Goal: Transaction & Acquisition: Purchase product/service

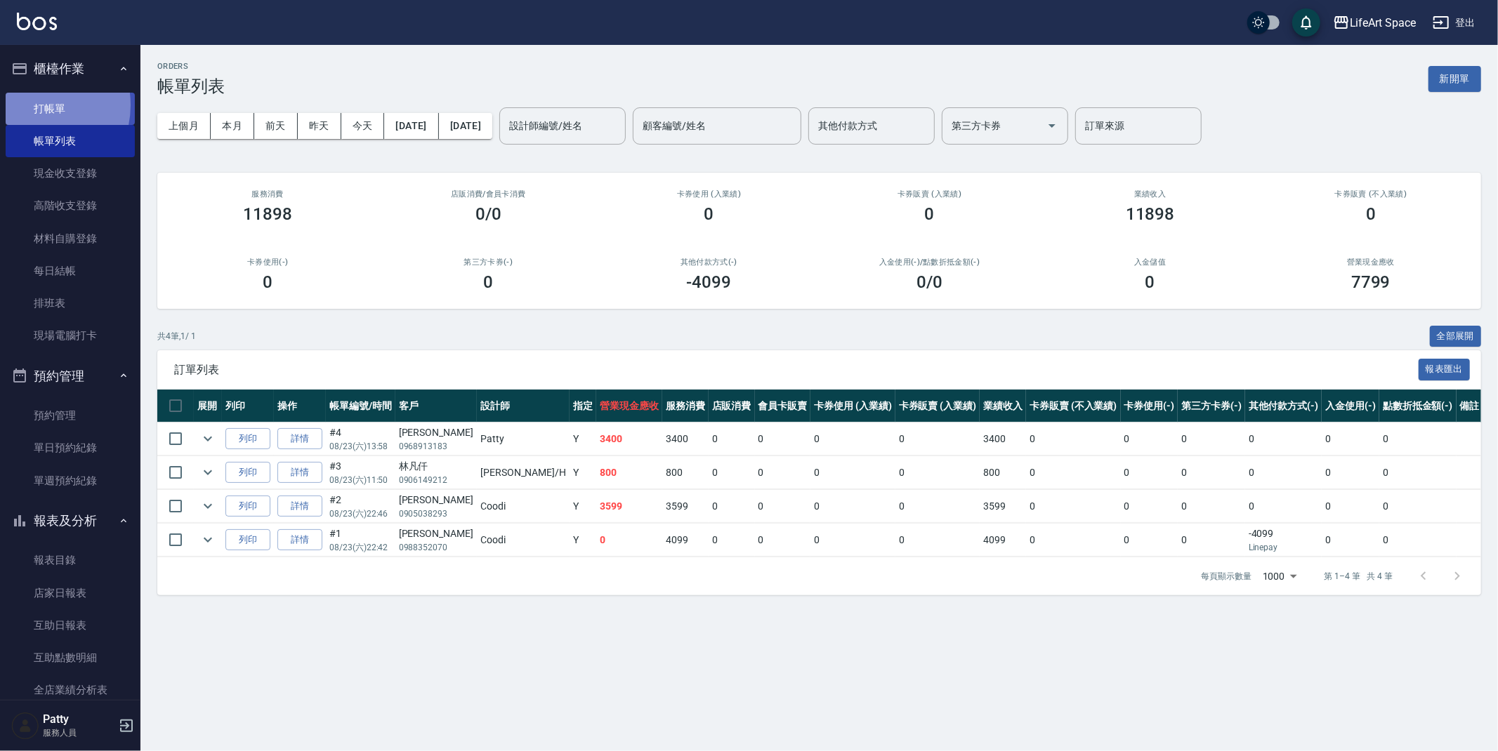
click at [34, 104] on link "打帳單" at bounding box center [70, 109] width 129 height 32
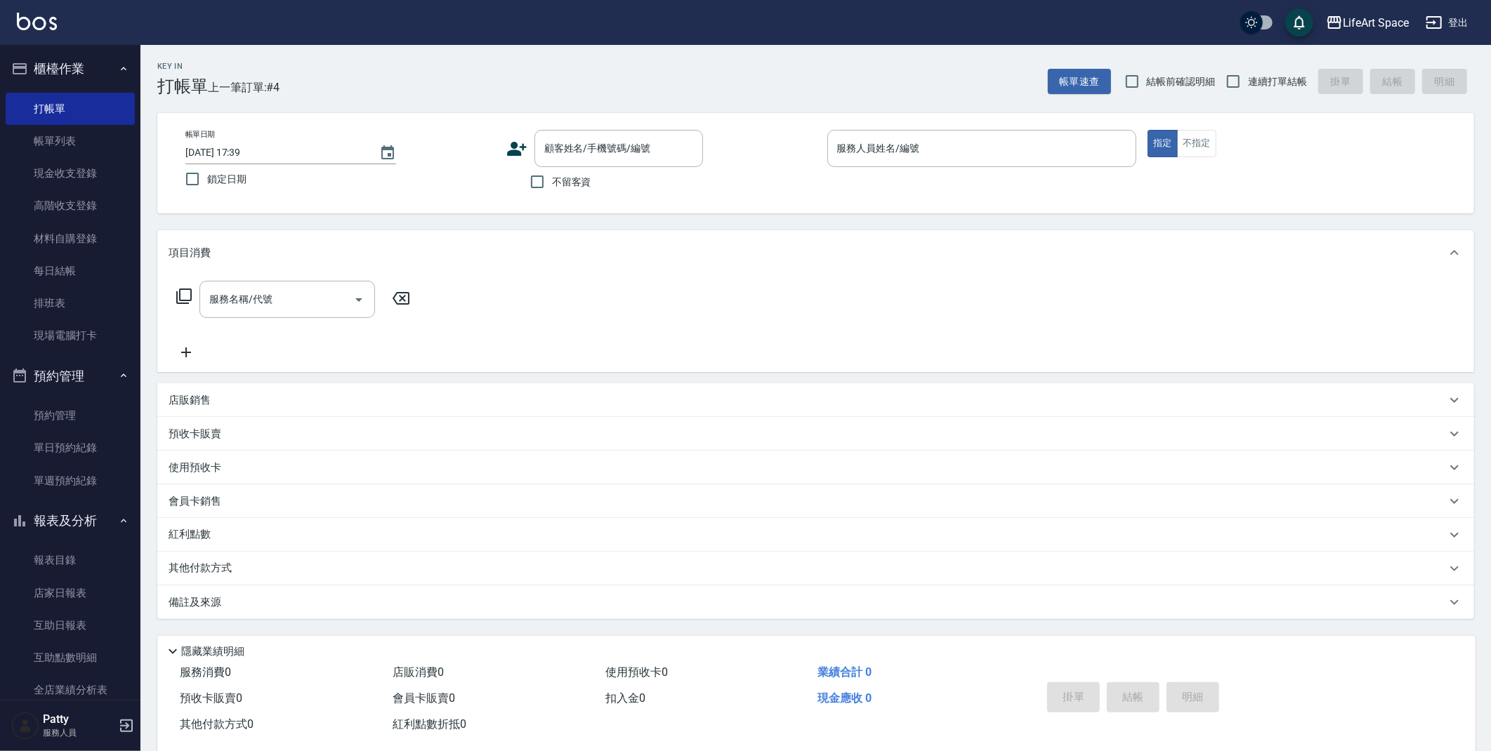
click at [523, 146] on icon at bounding box center [517, 149] width 20 height 14
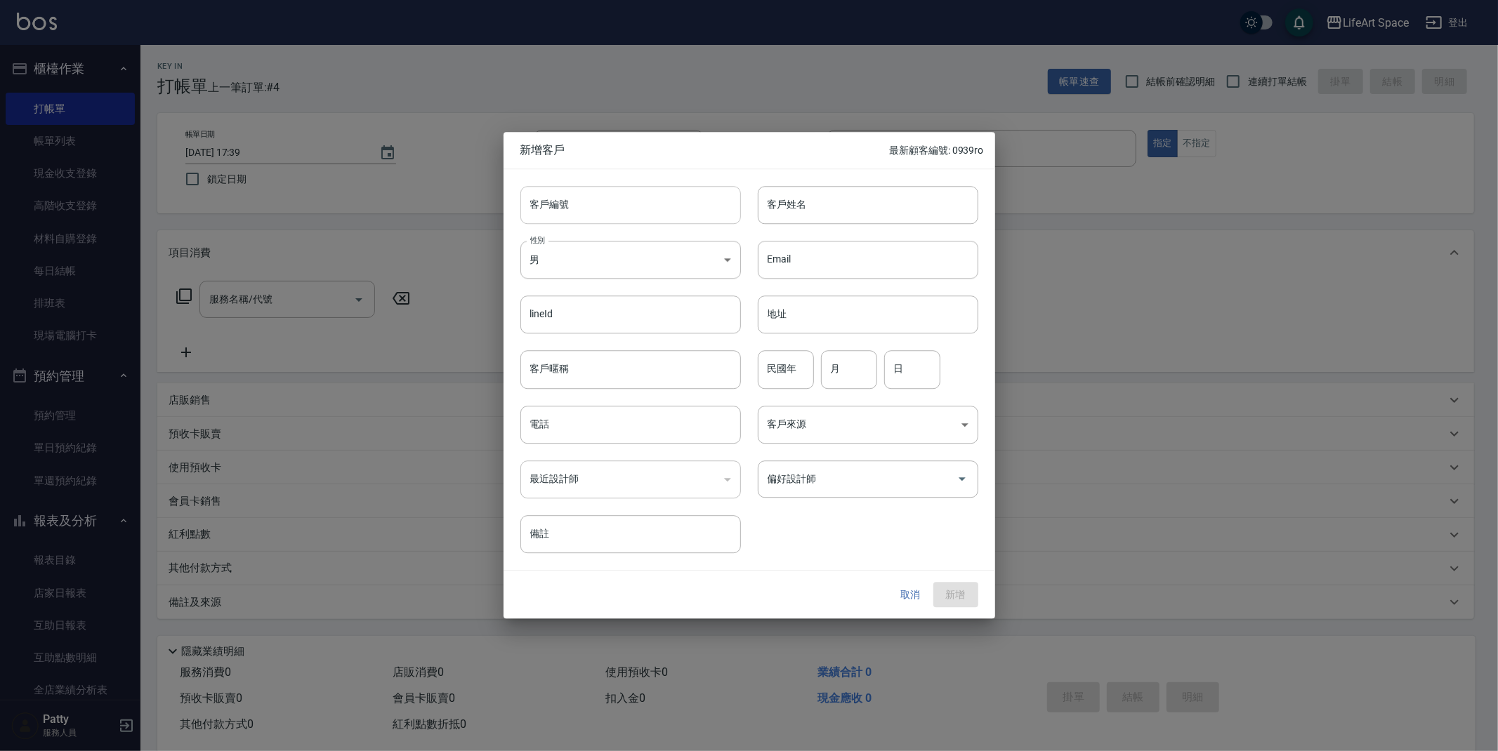
click at [625, 202] on input "客戶編號" at bounding box center [630, 205] width 220 height 38
type input "0166ro"
click at [833, 201] on input "客戶姓名" at bounding box center [868, 205] width 220 height 38
type input "x"
type input "[PERSON_NAME]"
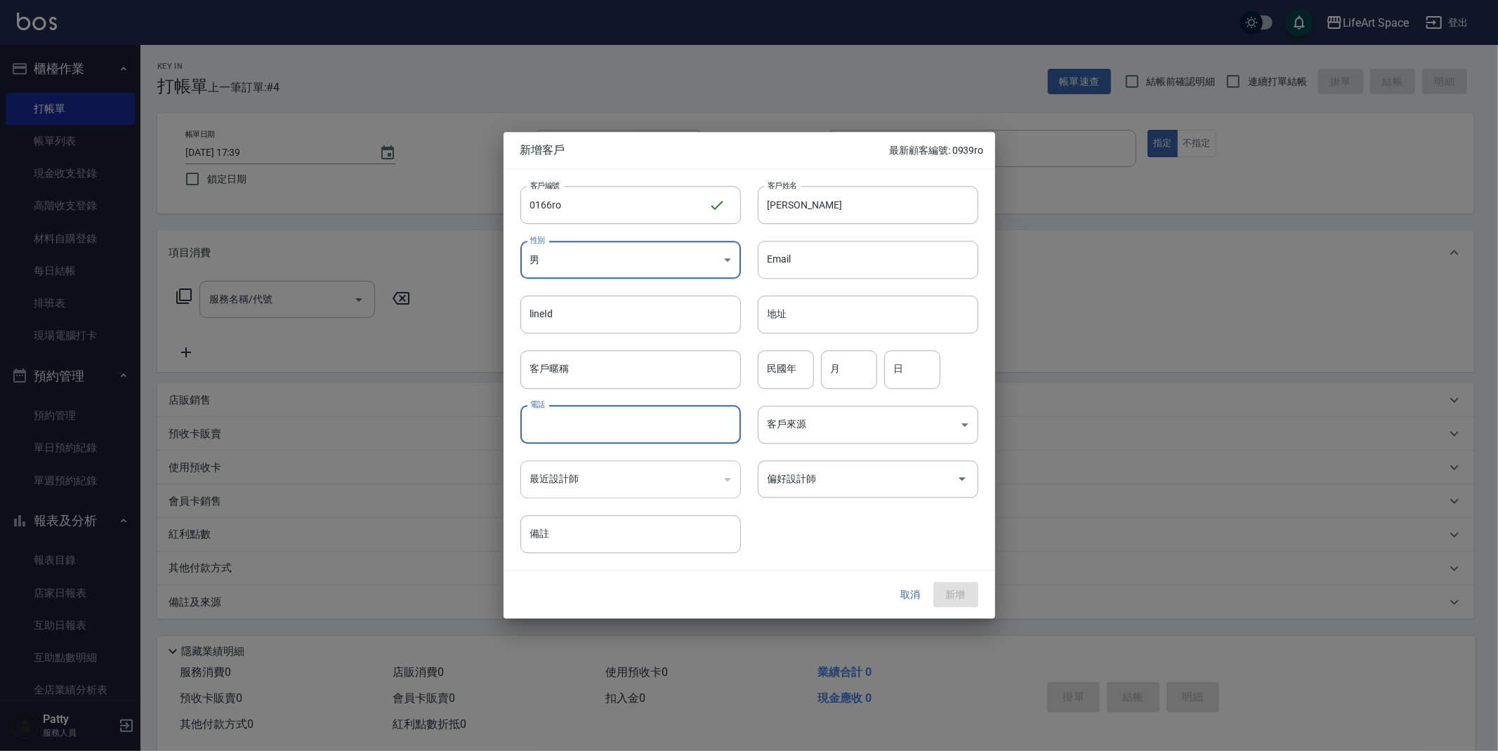
click at [596, 430] on input "電話" at bounding box center [630, 425] width 220 height 38
type input "０"
type input "0986500166"
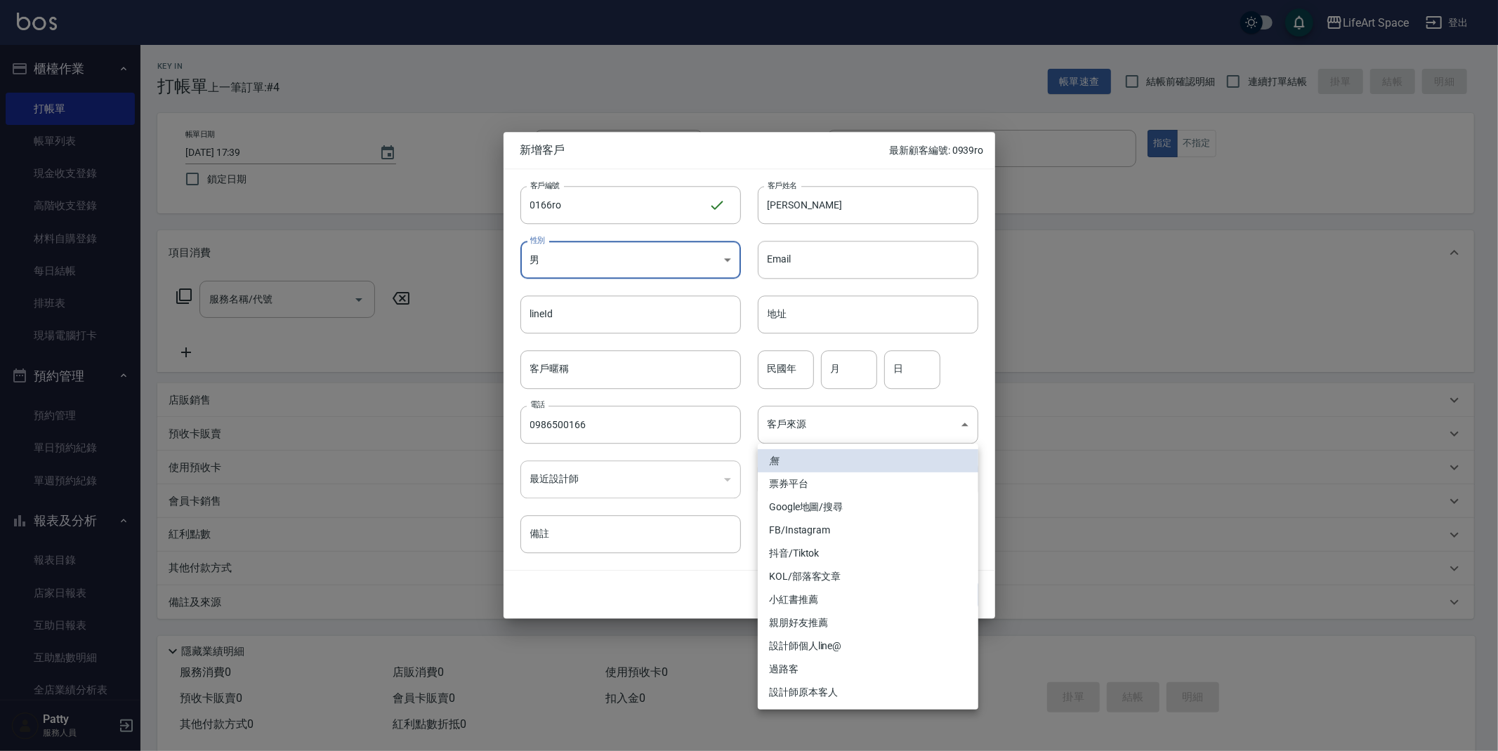
click at [843, 422] on body "LifeArt Space 登出 櫃檯作業 打帳單 帳單列表 現金收支登錄 高階收支登錄 材料自購登錄 每日結帳 排班表 現場電腦打卡 預約管理 預約管理 單…" at bounding box center [749, 386] width 1498 height 772
click at [848, 646] on li "設計師個人line@" at bounding box center [868, 646] width 220 height 23
type input "設計師個人line@"
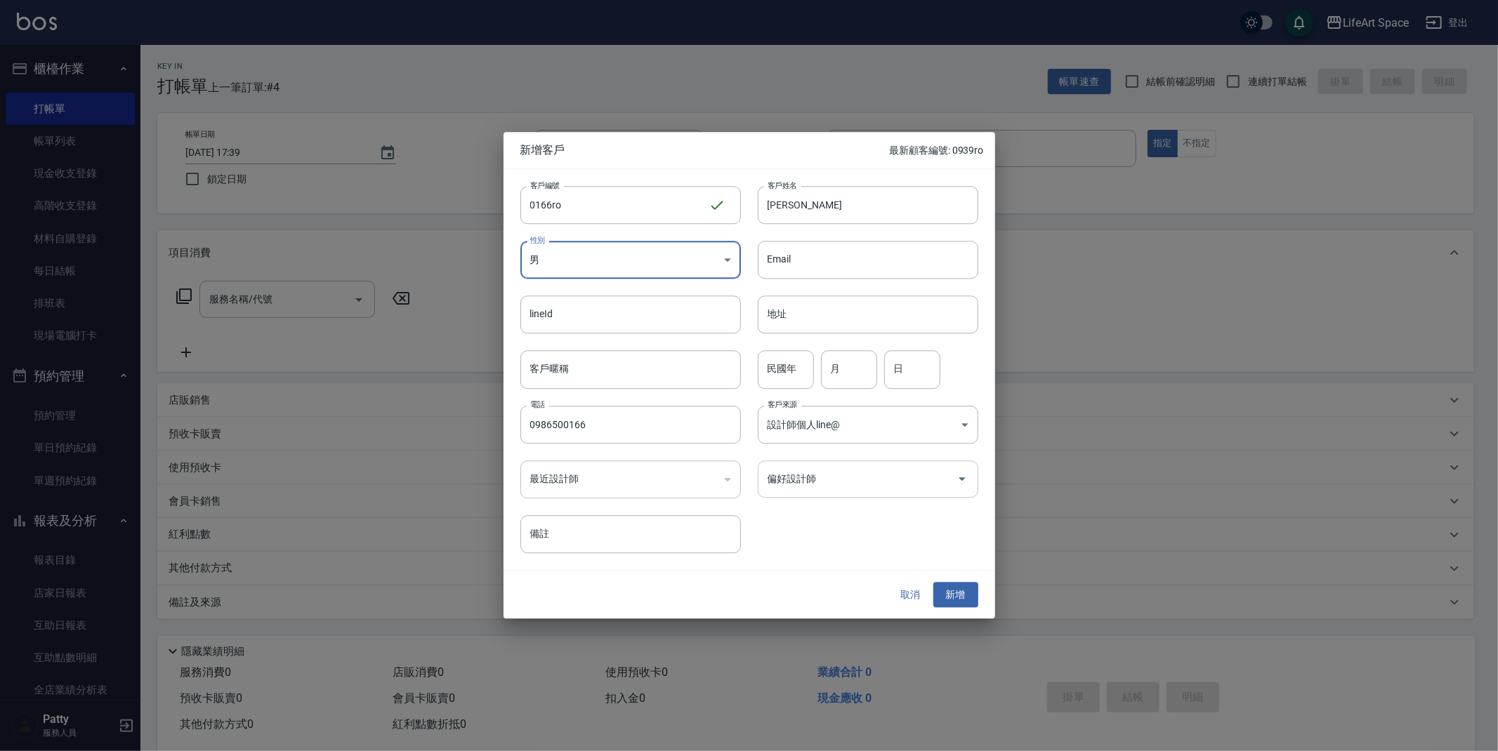
click at [852, 491] on div "偏好設計師" at bounding box center [868, 479] width 220 height 37
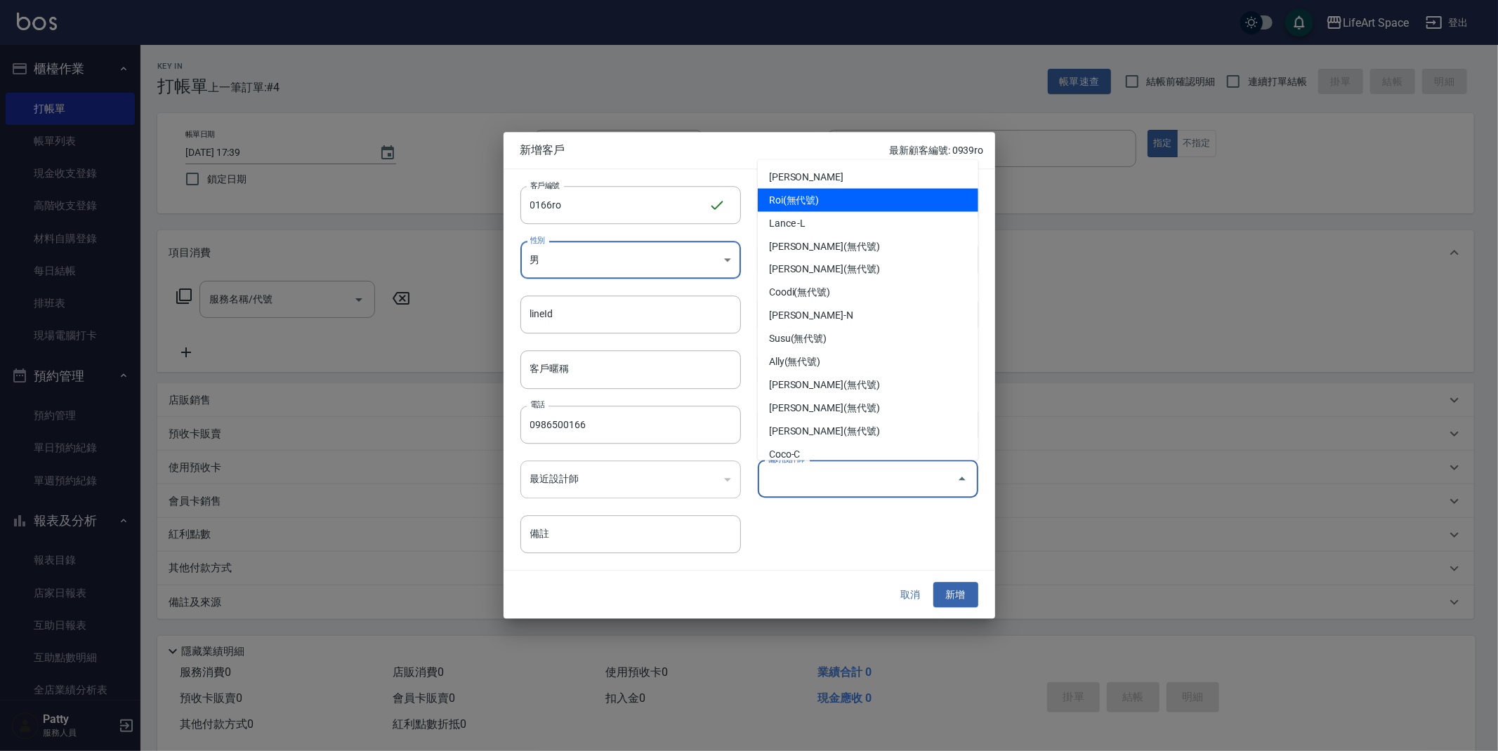
click at [849, 200] on li "Roi(無代號)" at bounding box center [868, 200] width 220 height 23
type input "Roi"
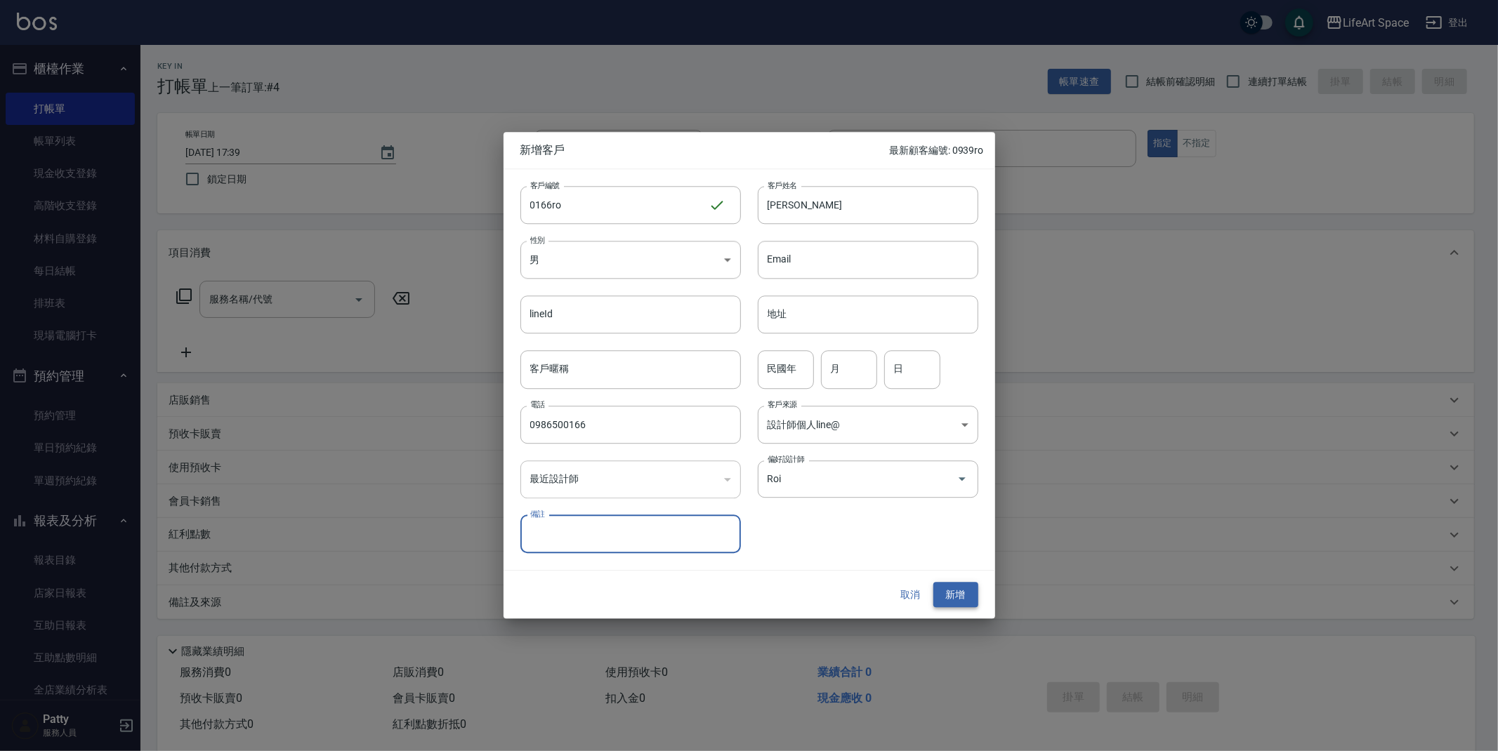
click at [966, 595] on button "新增" at bounding box center [955, 595] width 45 height 26
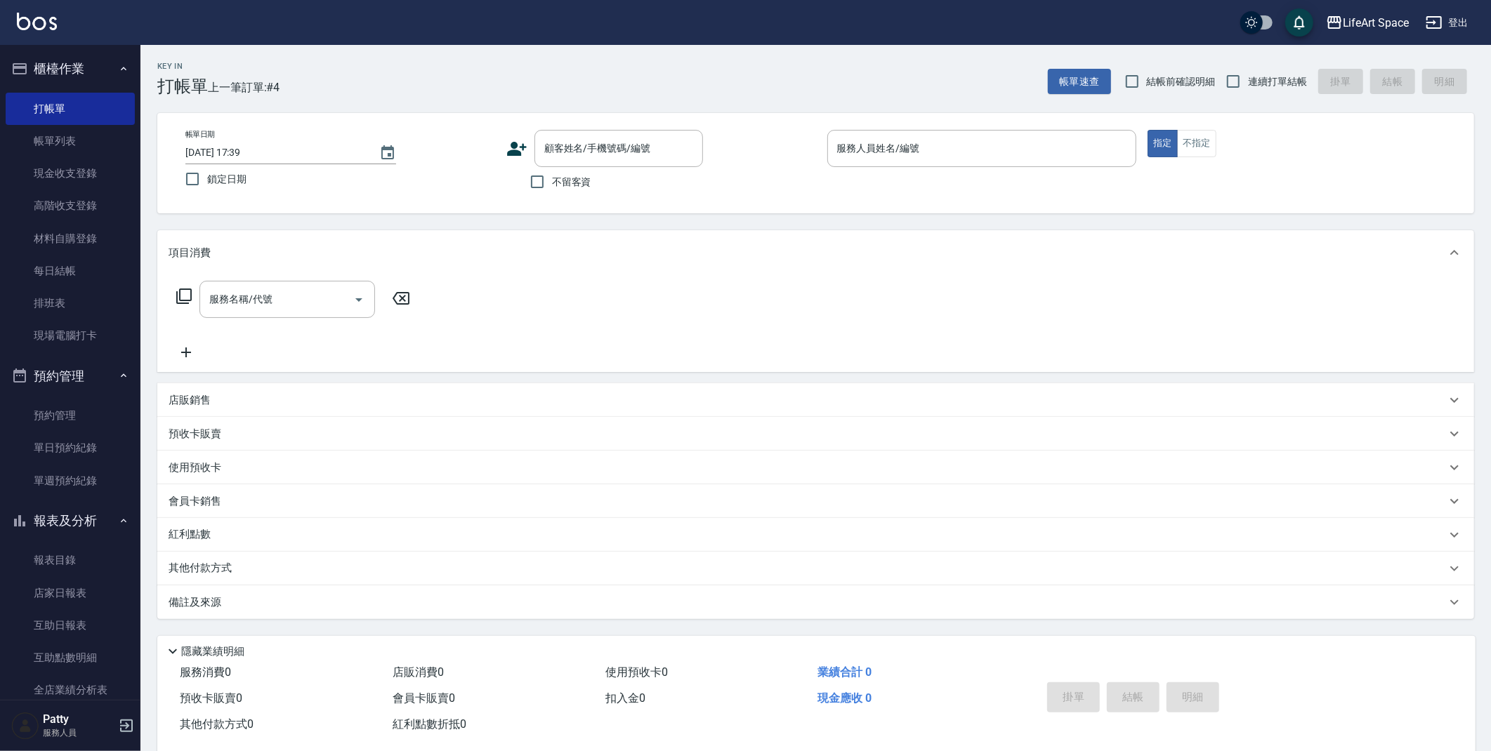
click at [68, 517] on button "報表及分析" at bounding box center [70, 521] width 129 height 37
click at [93, 548] on button "客戶管理" at bounding box center [70, 557] width 129 height 37
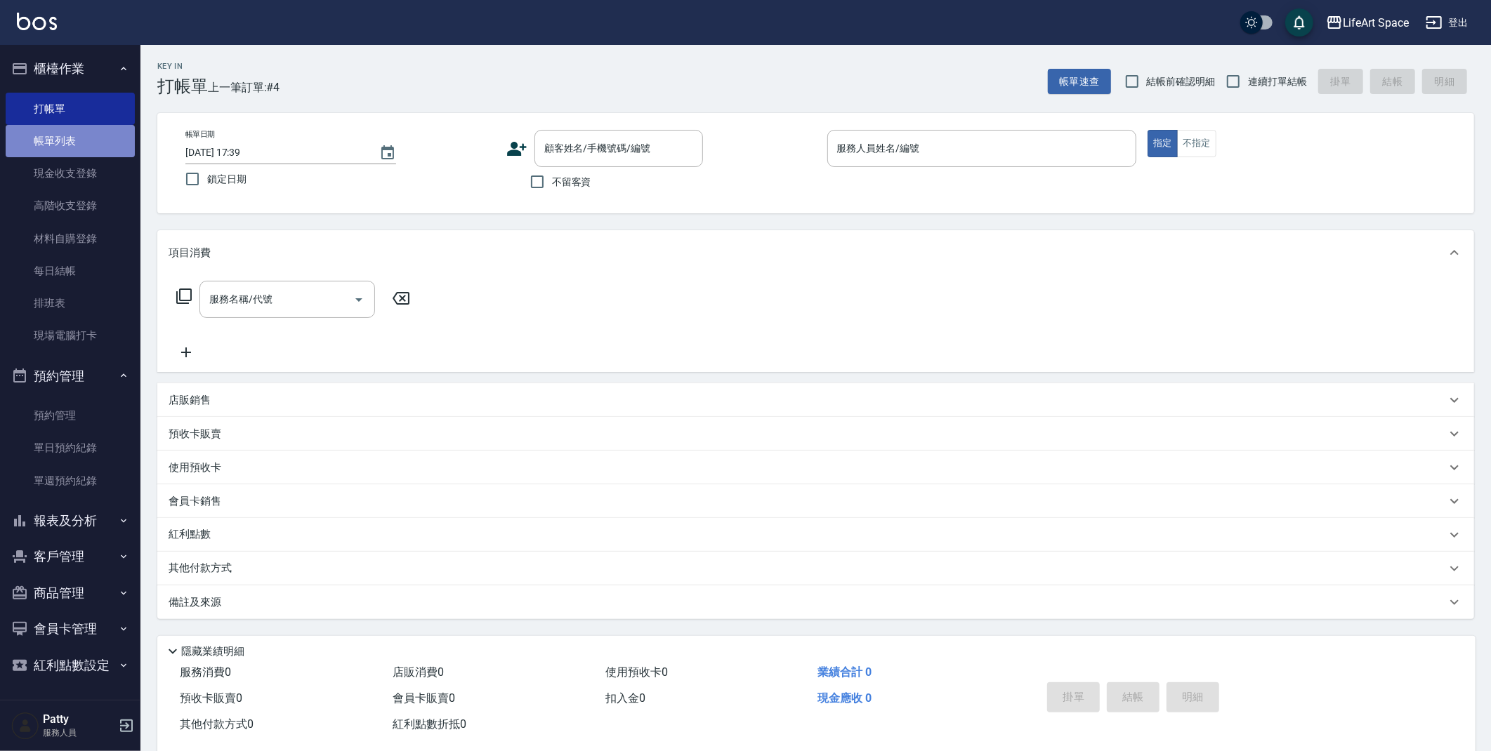
click at [93, 133] on link "帳單列表" at bounding box center [70, 141] width 129 height 32
click at [96, 379] on button "預約管理" at bounding box center [70, 376] width 129 height 37
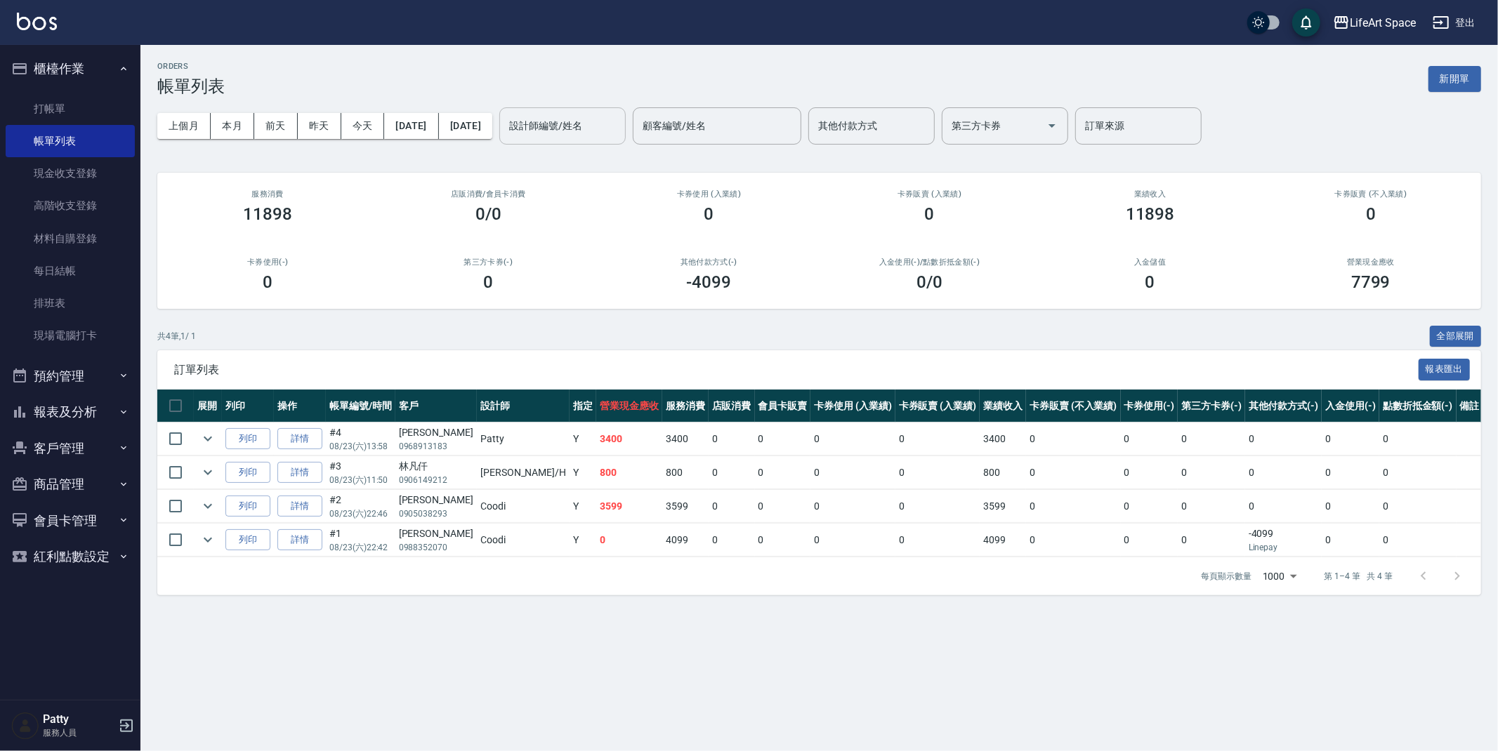
click at [619, 116] on input "設計師編號/姓名" at bounding box center [563, 126] width 114 height 25
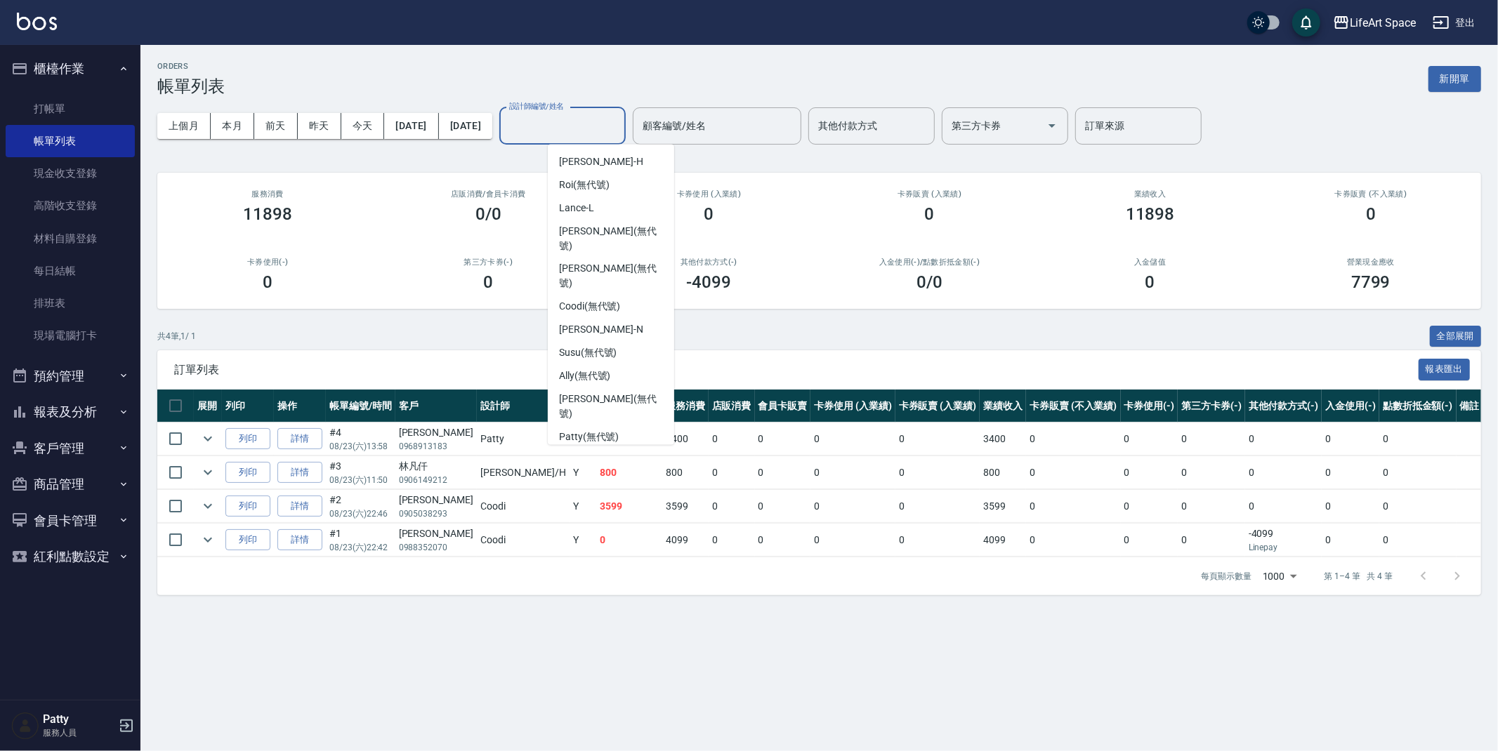
click at [619, 487] on div "Coco -C" at bounding box center [611, 498] width 126 height 23
type input "Coco-C"
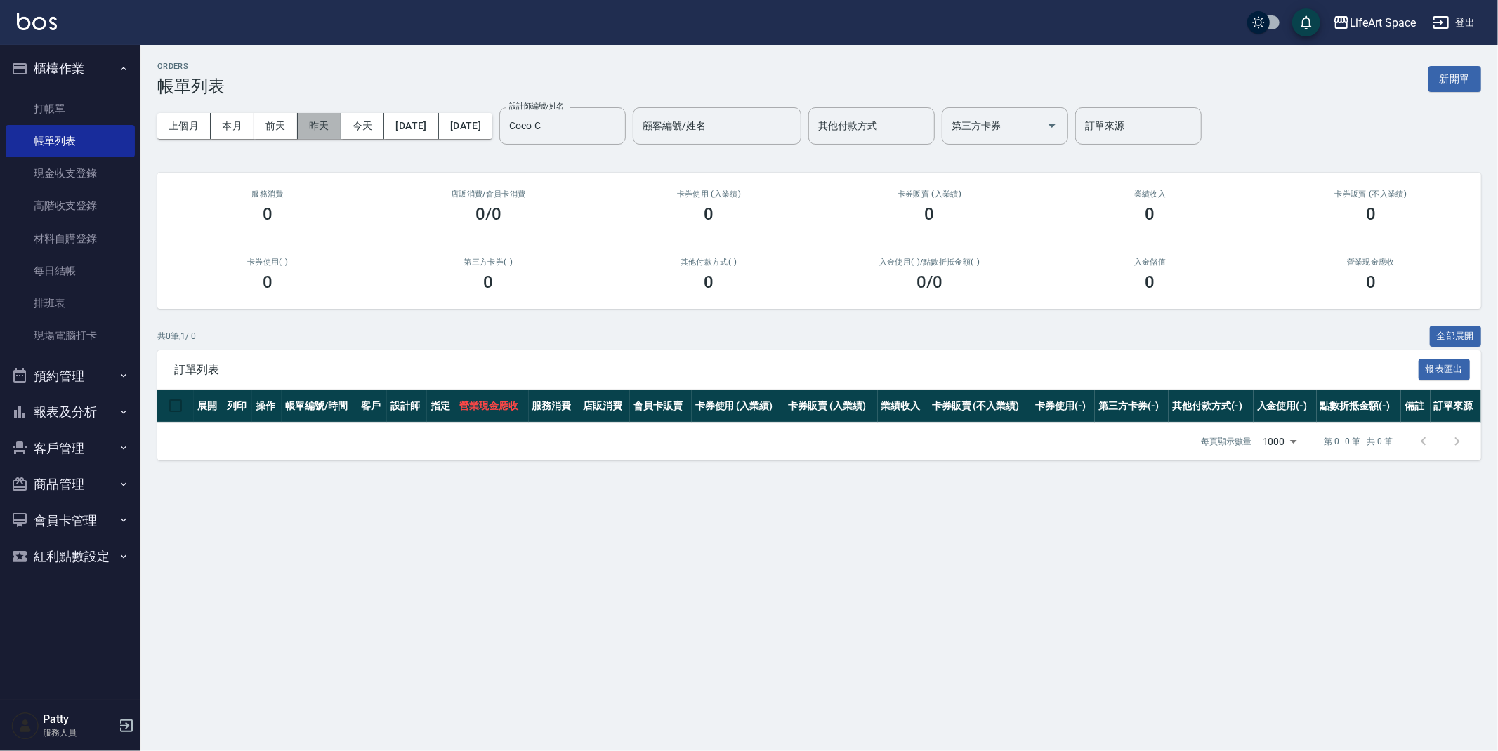
click at [318, 128] on button "昨天" at bounding box center [320, 126] width 44 height 26
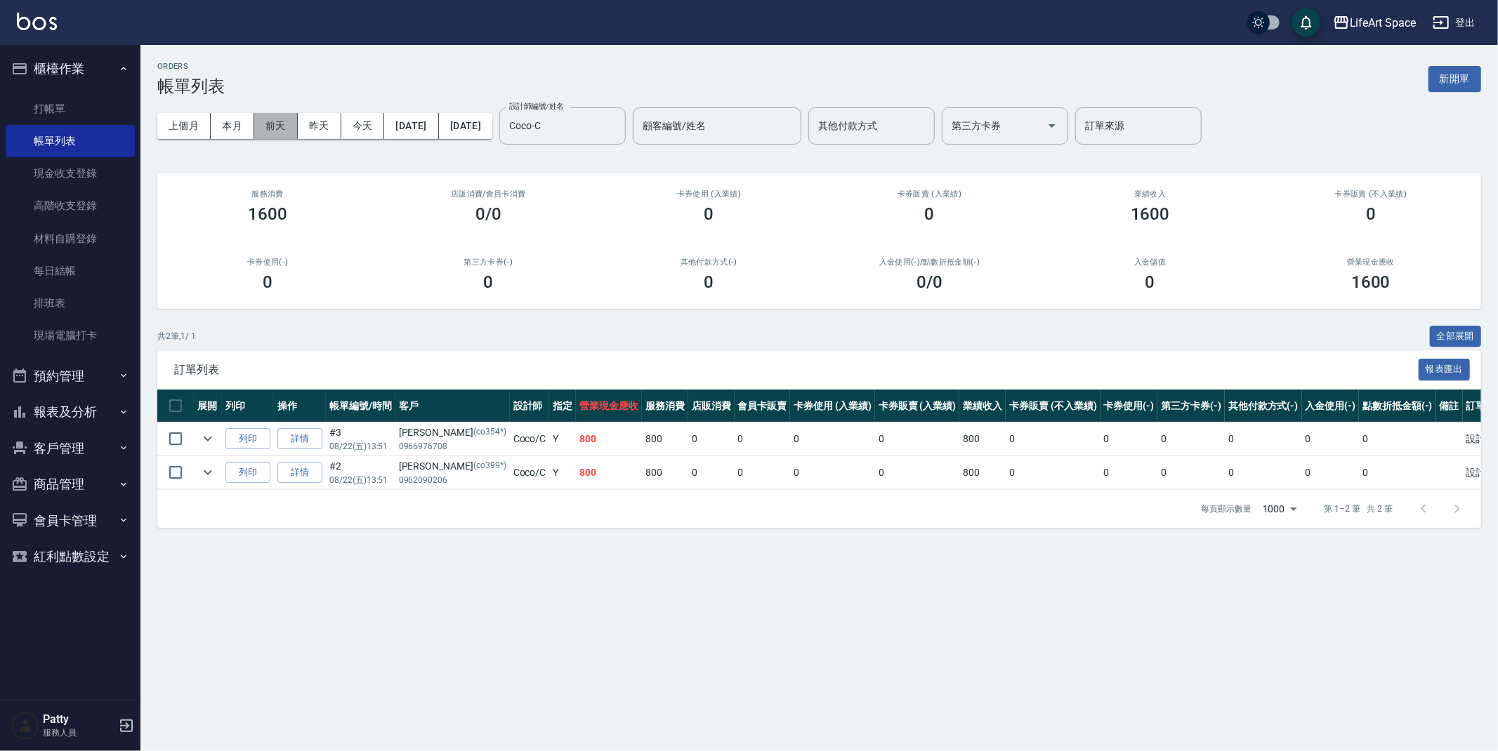
click at [272, 132] on button "前天" at bounding box center [276, 126] width 44 height 26
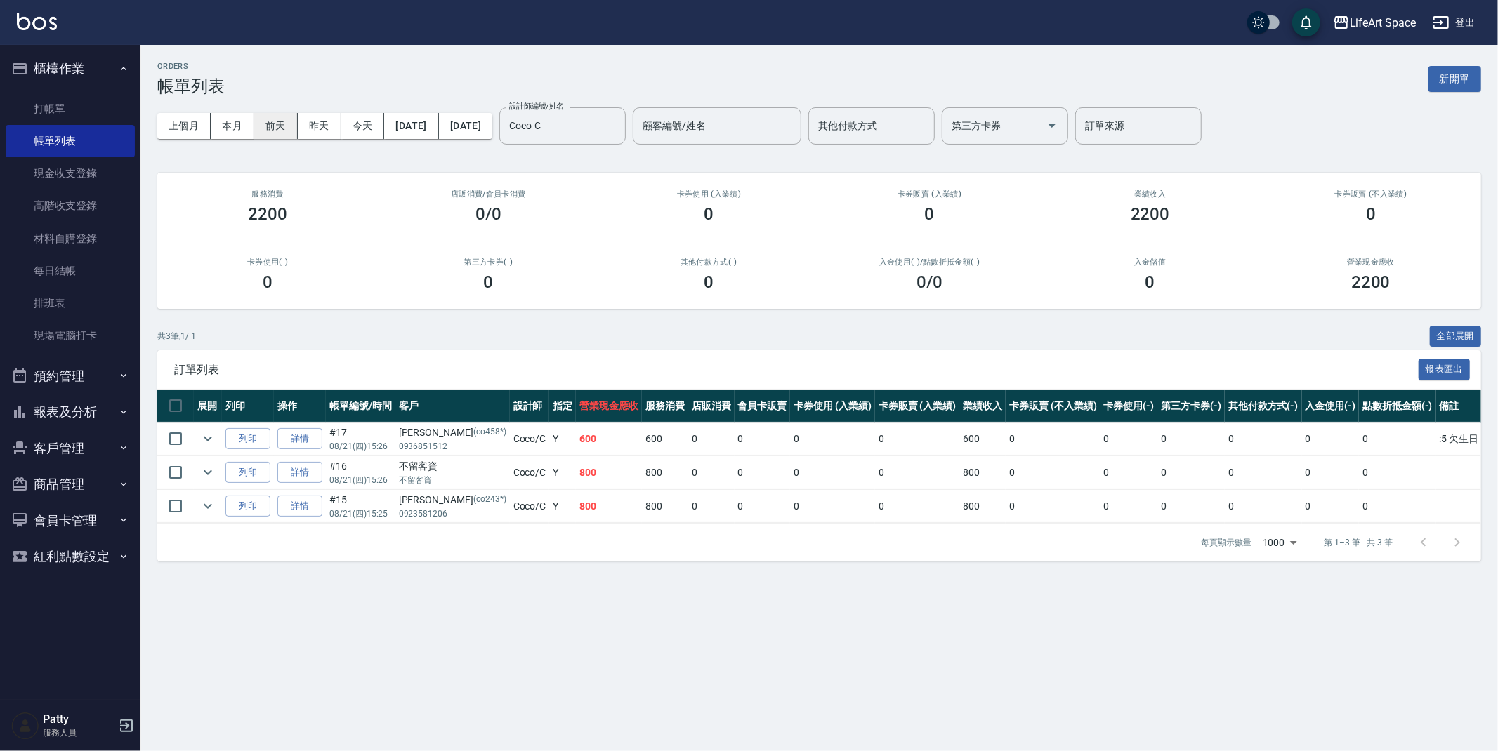
click at [289, 128] on button "前天" at bounding box center [276, 126] width 44 height 26
click at [112, 442] on button "客戶管理" at bounding box center [70, 448] width 129 height 37
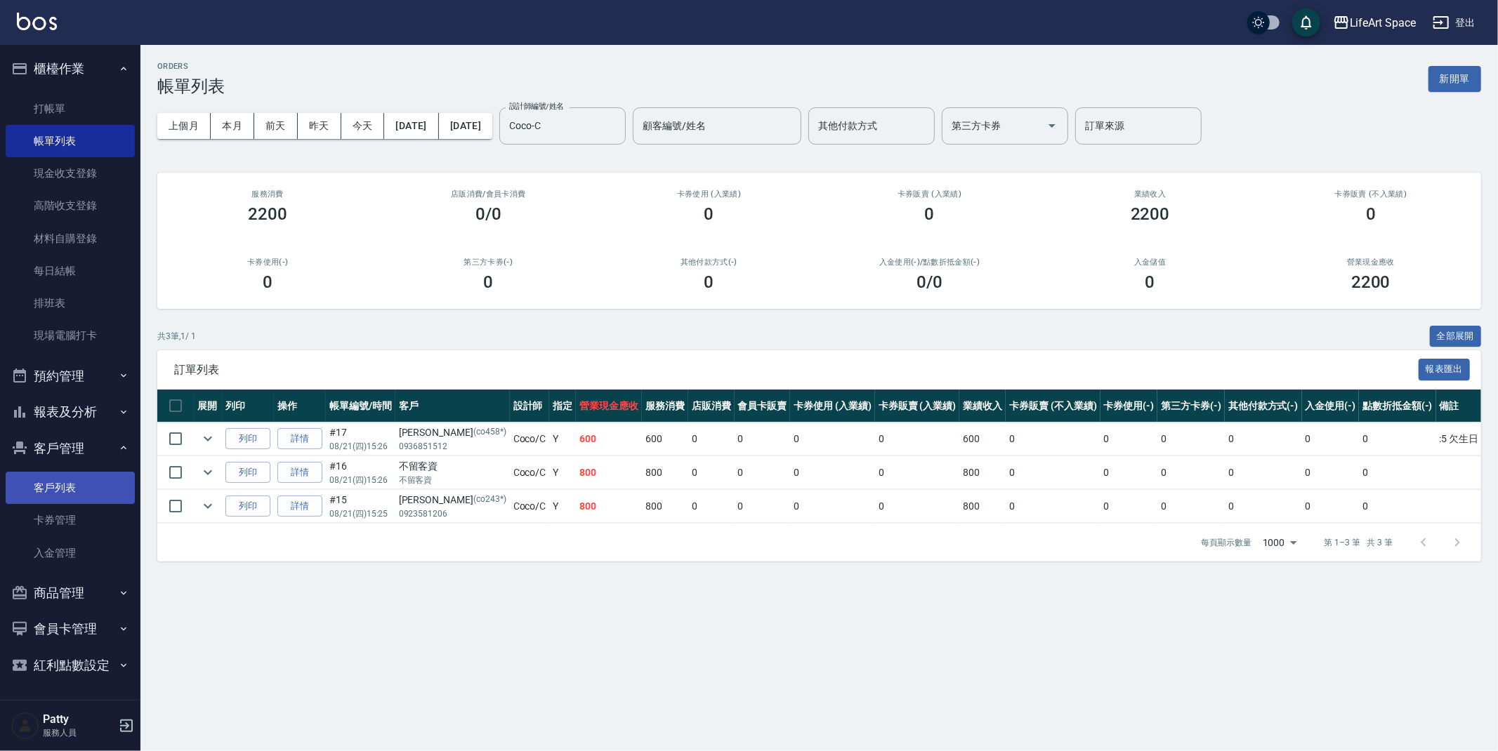
click at [107, 499] on link "客戶列表" at bounding box center [70, 488] width 129 height 32
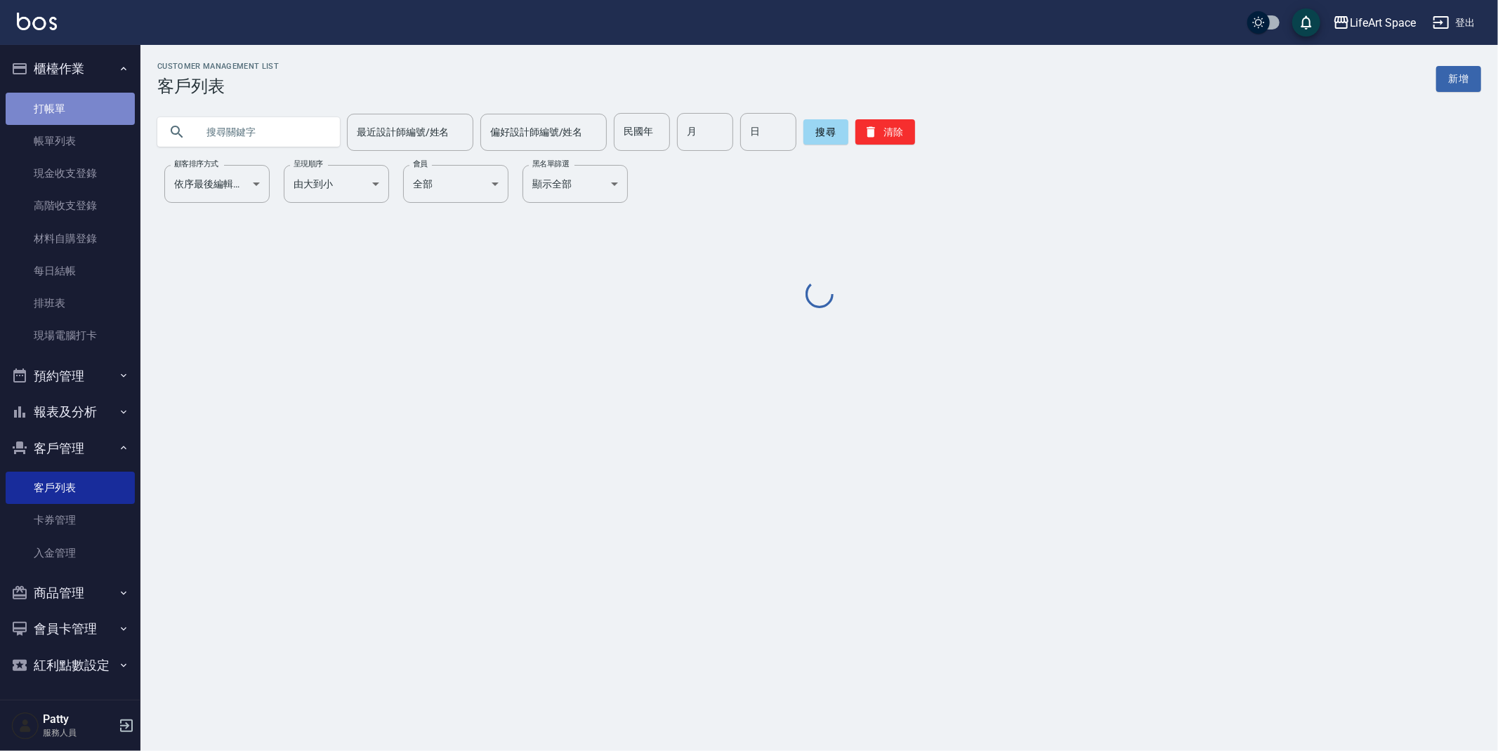
click at [44, 111] on link "打帳單" at bounding box center [70, 109] width 129 height 32
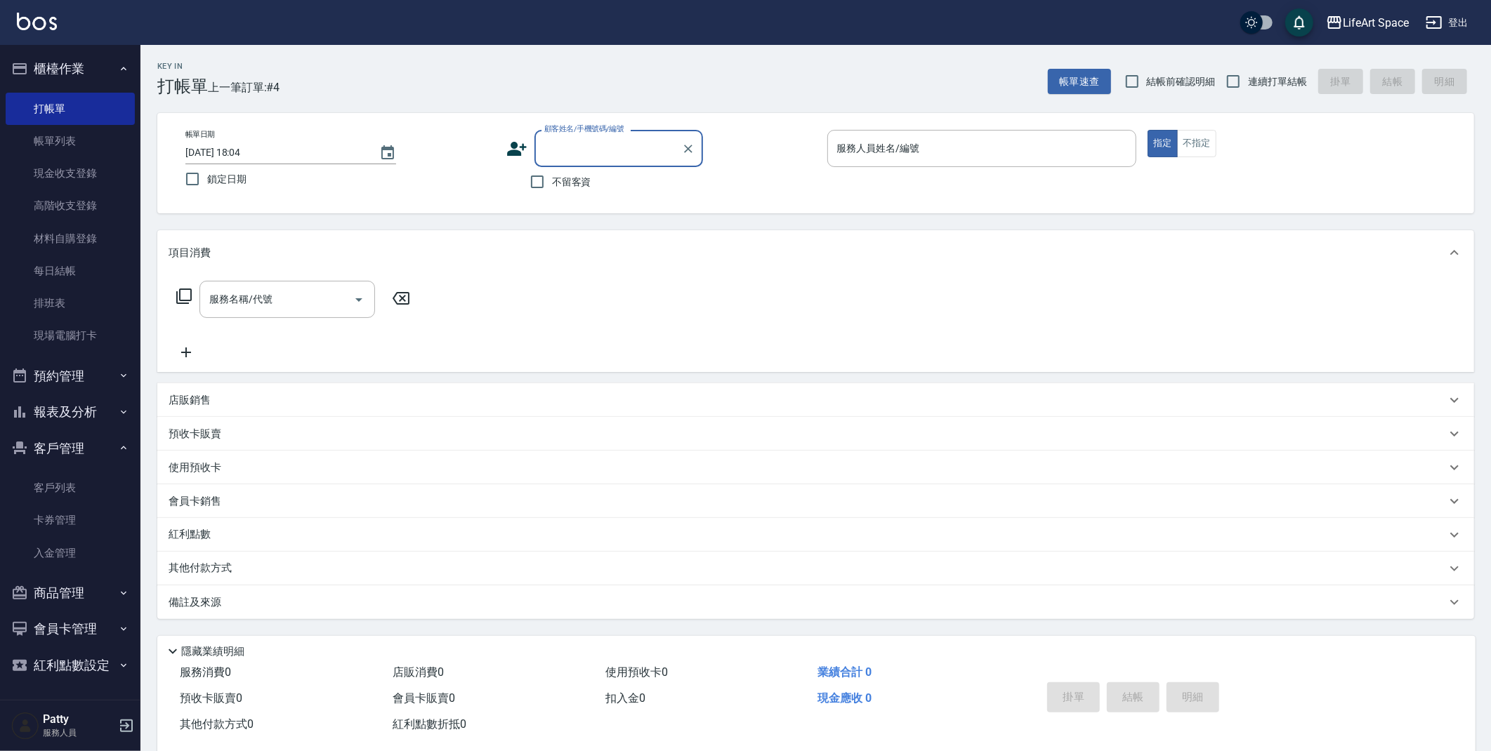
click at [616, 146] on input "顧客姓名/手機號碼/編號" at bounding box center [608, 148] width 135 height 25
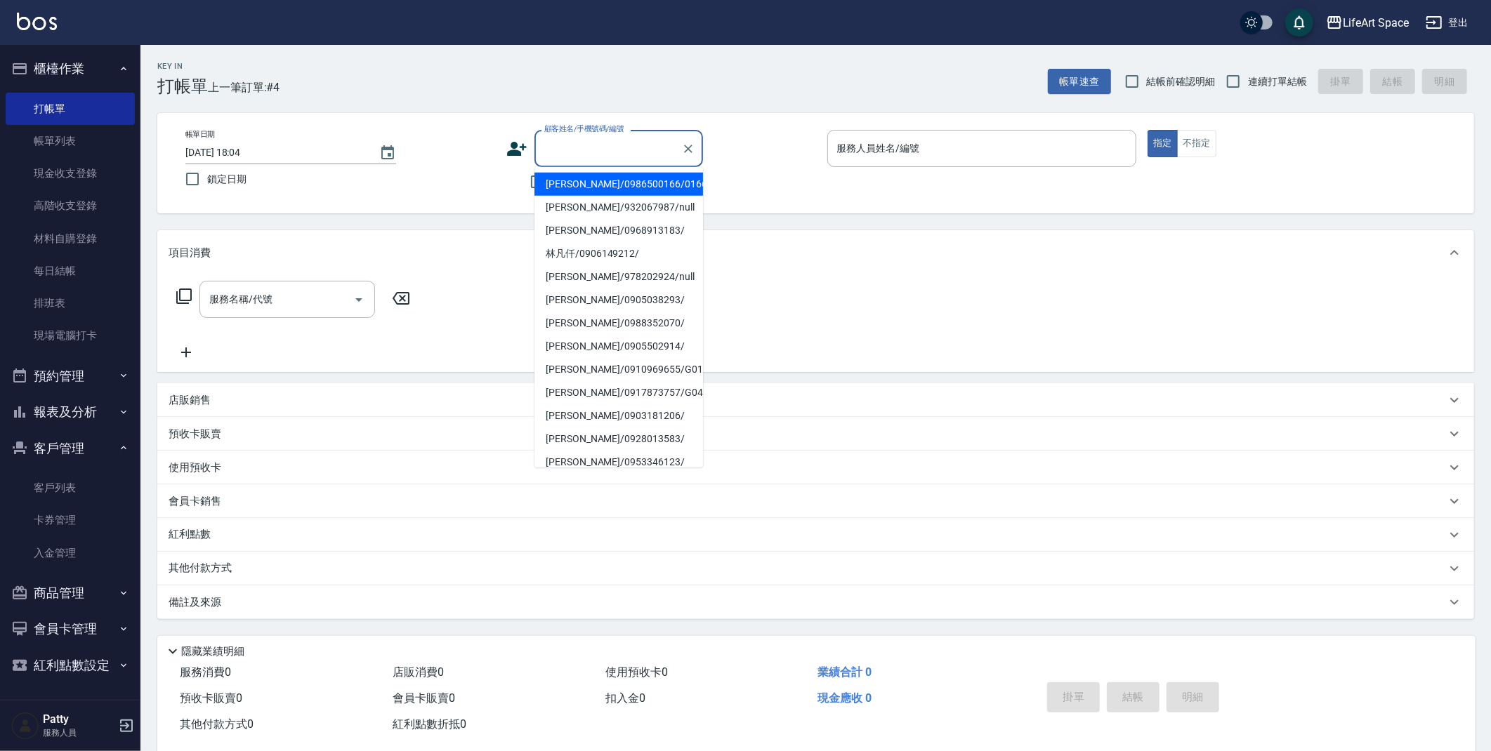
type input "q"
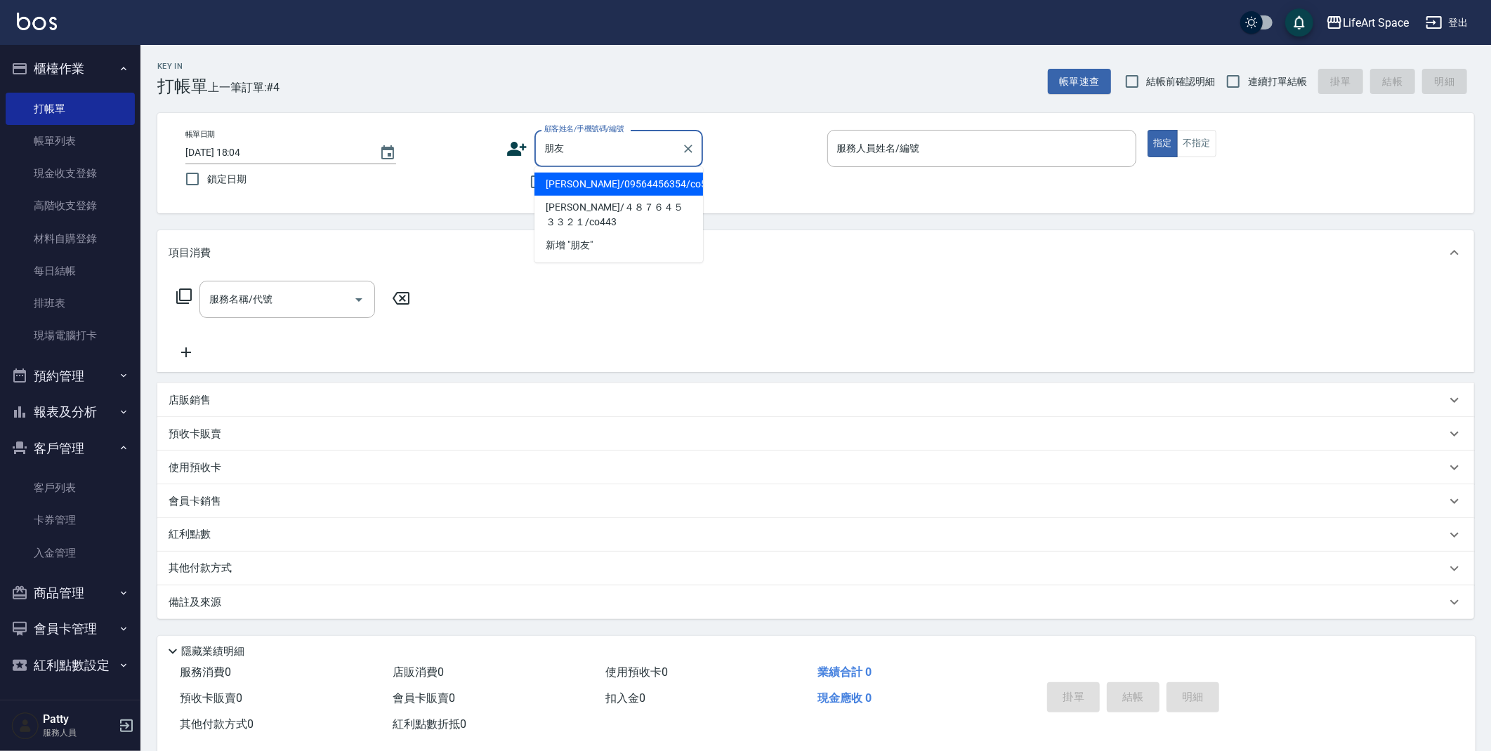
click at [663, 182] on li "[PERSON_NAME]/09564456354/co524" at bounding box center [618, 184] width 169 height 23
type input "[PERSON_NAME]/09564456354/co524"
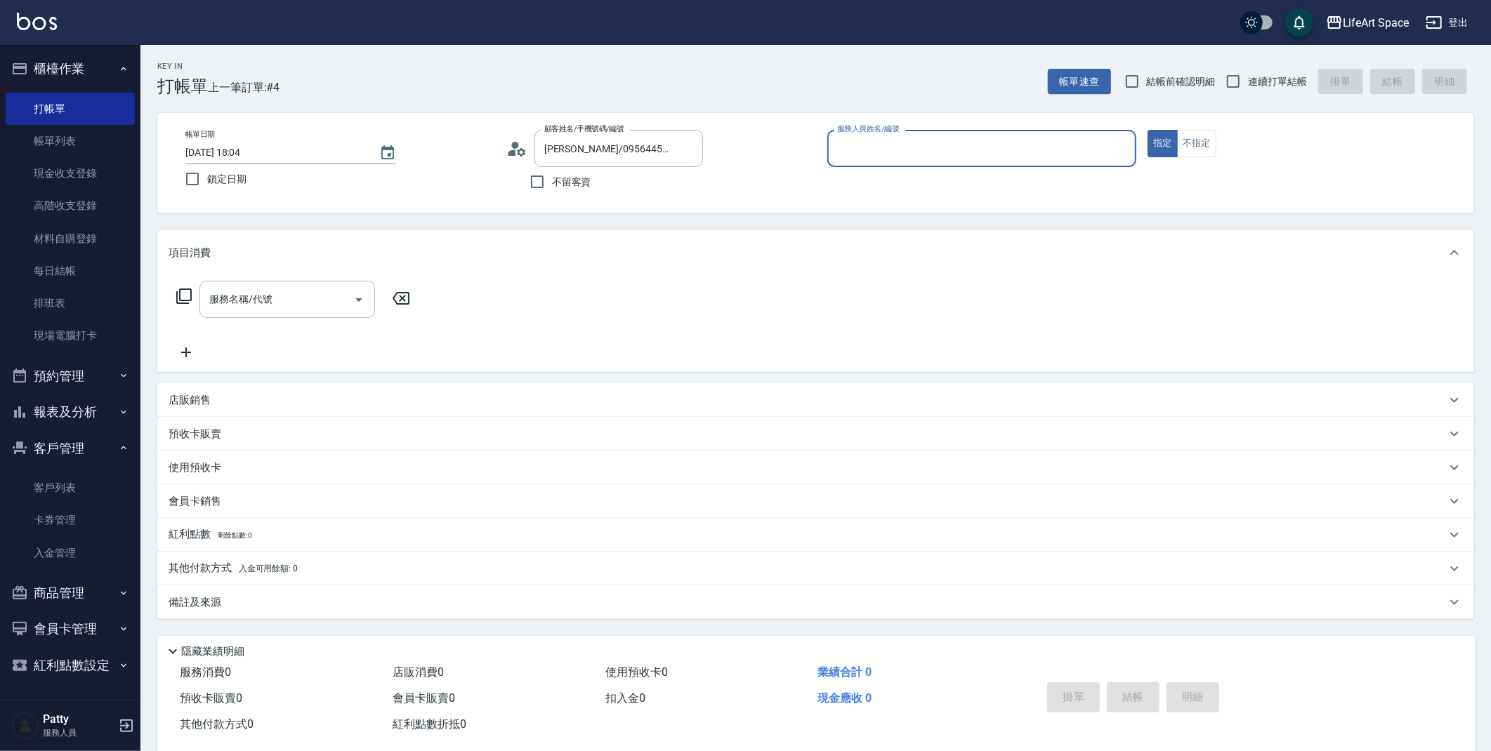
type input "Coco-C"
click at [510, 146] on icon at bounding box center [516, 148] width 21 height 21
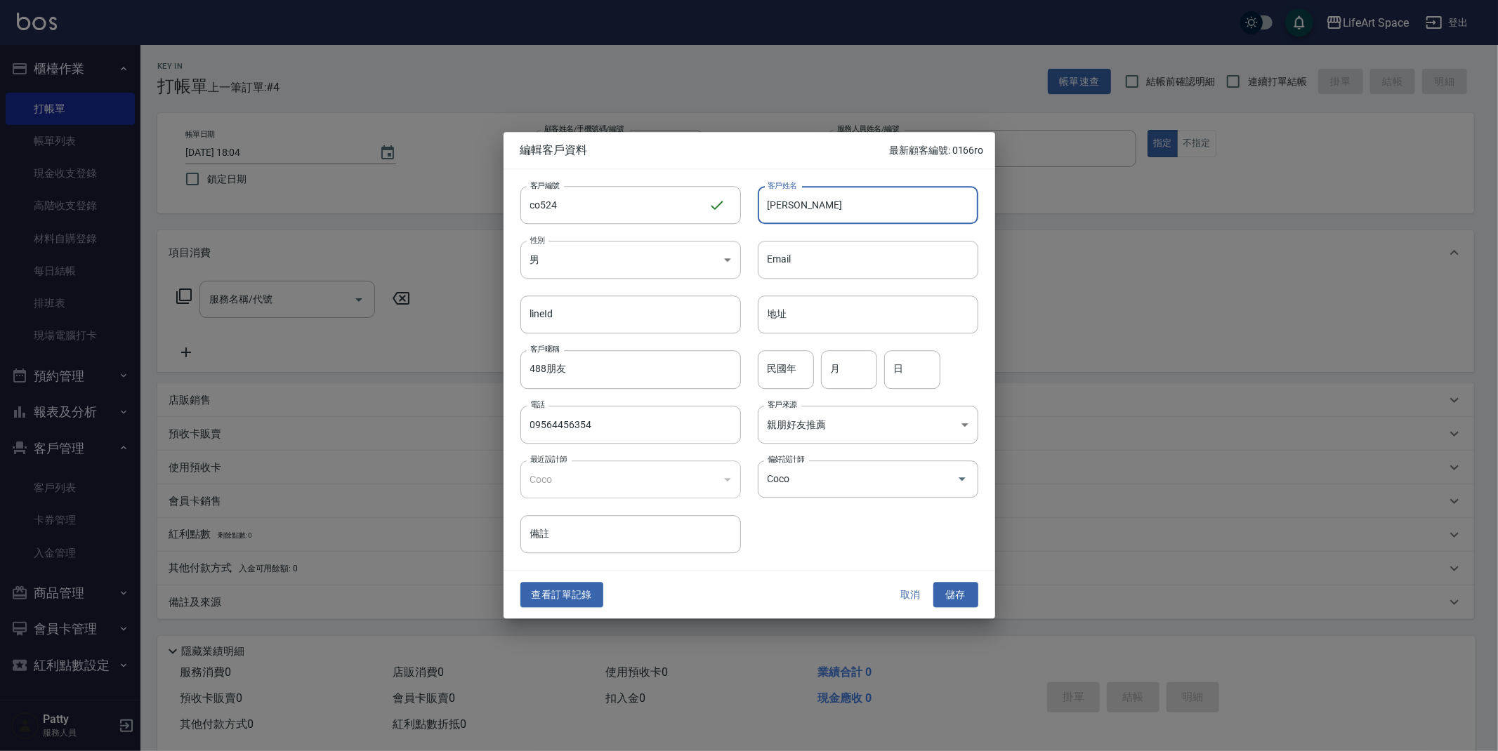
drag, startPoint x: 824, startPoint y: 208, endPoint x: 767, endPoint y: 206, distance: 56.2
click at [767, 206] on input "范淯宸朋友" at bounding box center [868, 205] width 220 height 38
drag, startPoint x: 624, startPoint y: 370, endPoint x: 424, endPoint y: 374, distance: 200.1
click at [424, 374] on div "編輯客戶資料 最新顧客編號: 0166ro 客戶編號 co524 ​ 客戶編號 客戶姓名 客戶姓名 性別 男 MALE 性別 Email Email line…" at bounding box center [749, 375] width 1498 height 751
paste input "范淯宸"
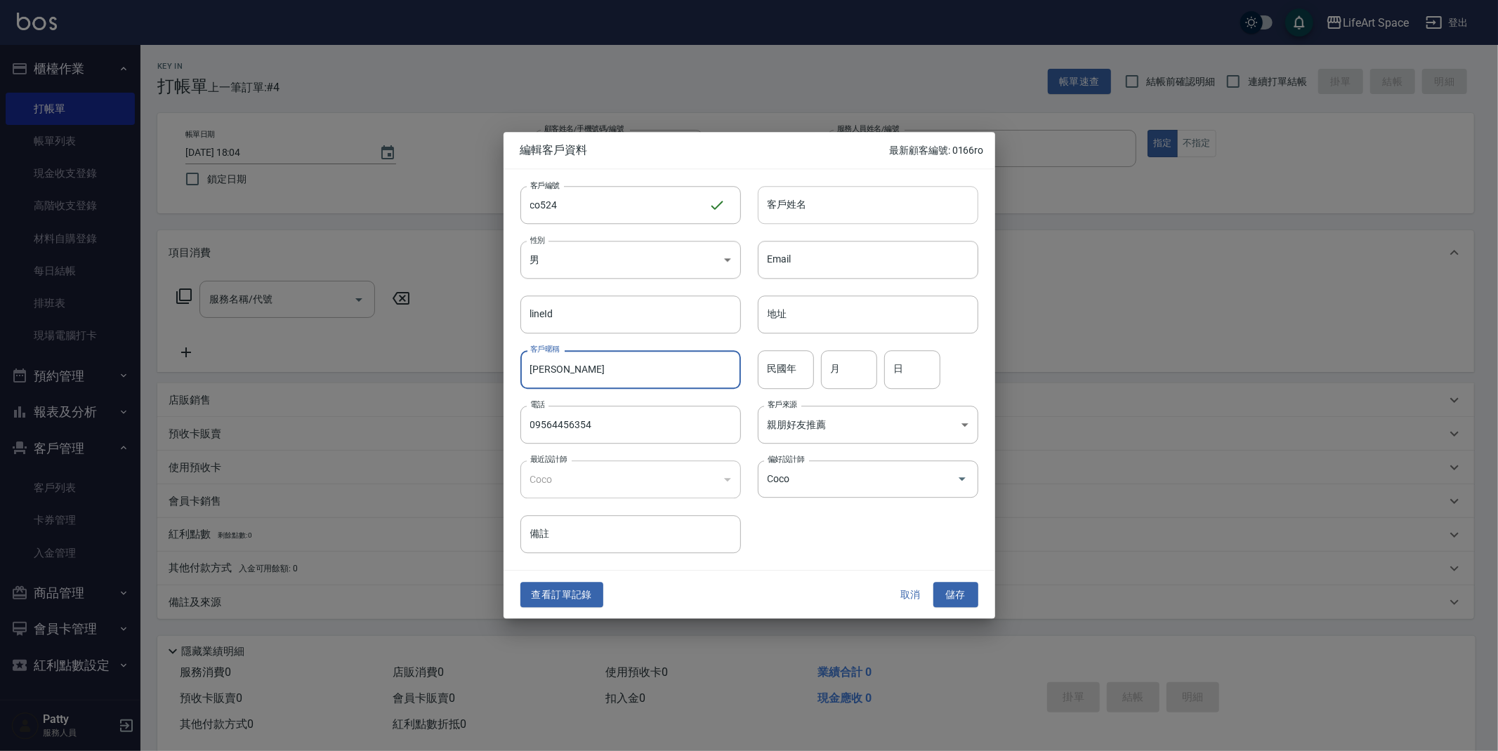
type input "范淯宸朋友"
click at [810, 209] on input "客戶姓名" at bounding box center [868, 205] width 220 height 38
type input "ㄓ"
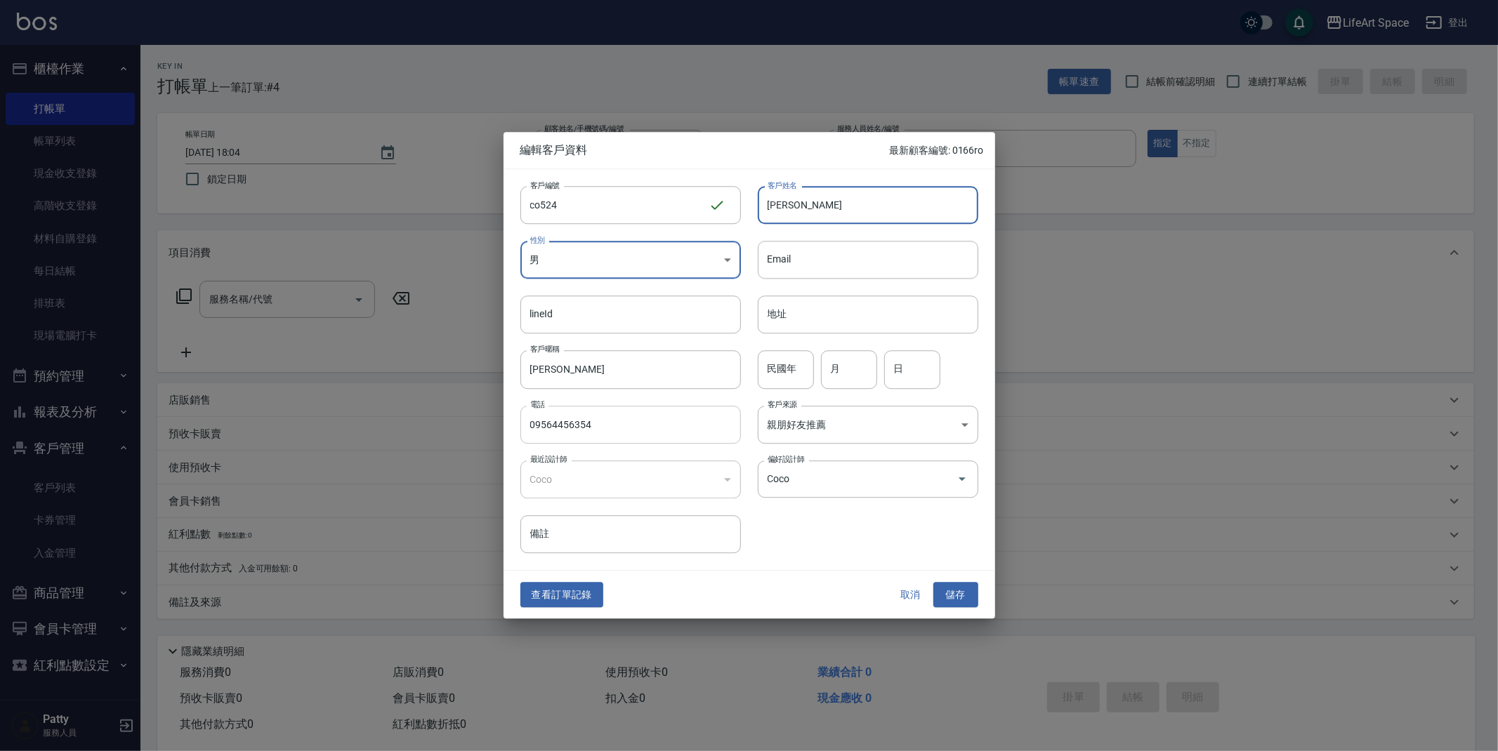
type input "張壹荏"
drag, startPoint x: 627, startPoint y: 432, endPoint x: 529, endPoint y: 425, distance: 98.5
click at [529, 425] on input "09564456354" at bounding box center [630, 425] width 220 height 38
drag, startPoint x: 613, startPoint y: 425, endPoint x: 532, endPoint y: 424, distance: 81.5
click at [532, 424] on input "09564456354" at bounding box center [630, 425] width 220 height 38
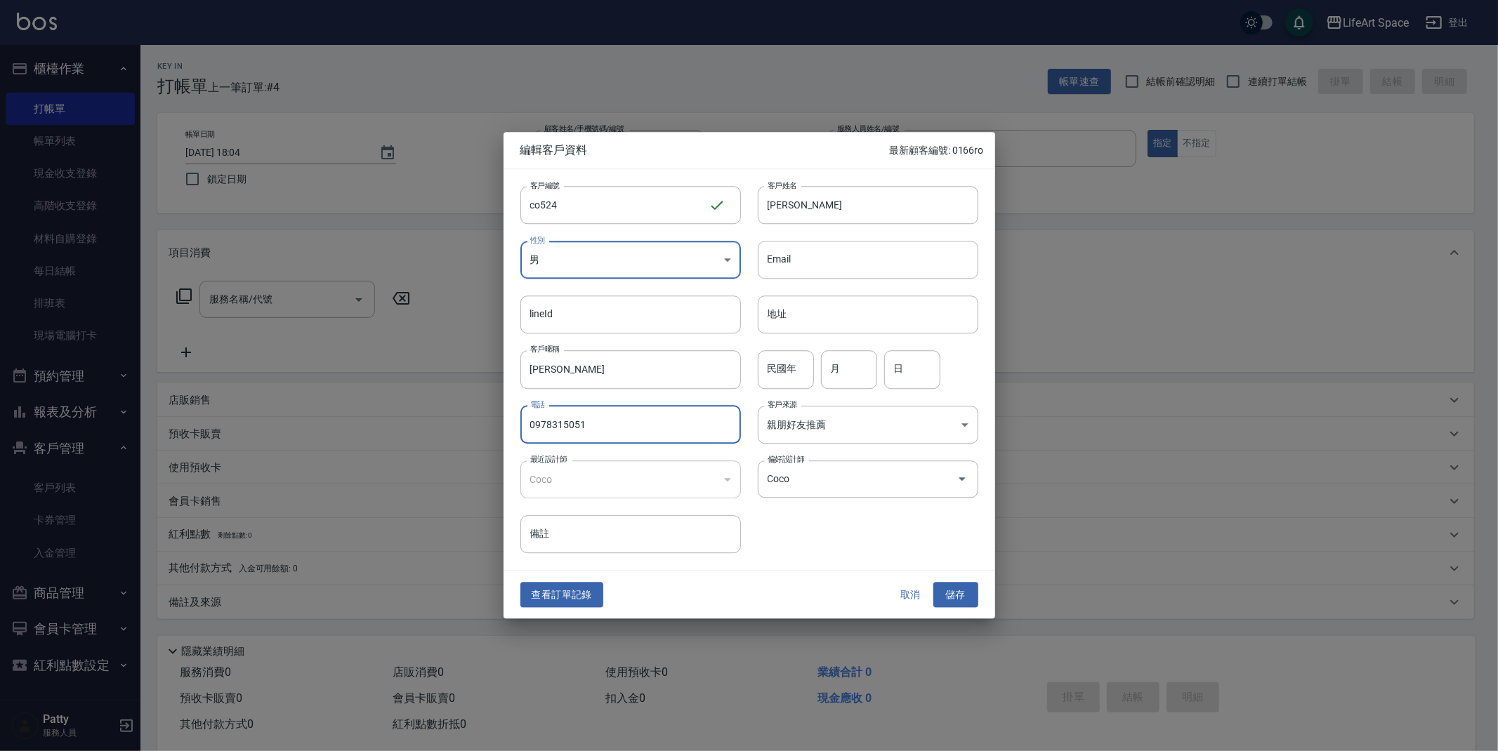
type input "0978315051"
click at [872, 525] on div "客戶編號 co524 ​ 客戶編號 客戶姓名 張壹荏 客戶姓名 性別 男 MALE 性別 Email Email lineId lineId 地址 地址 客戶…" at bounding box center [740, 361] width 475 height 384
click at [954, 590] on button "儲存" at bounding box center [955, 595] width 45 height 26
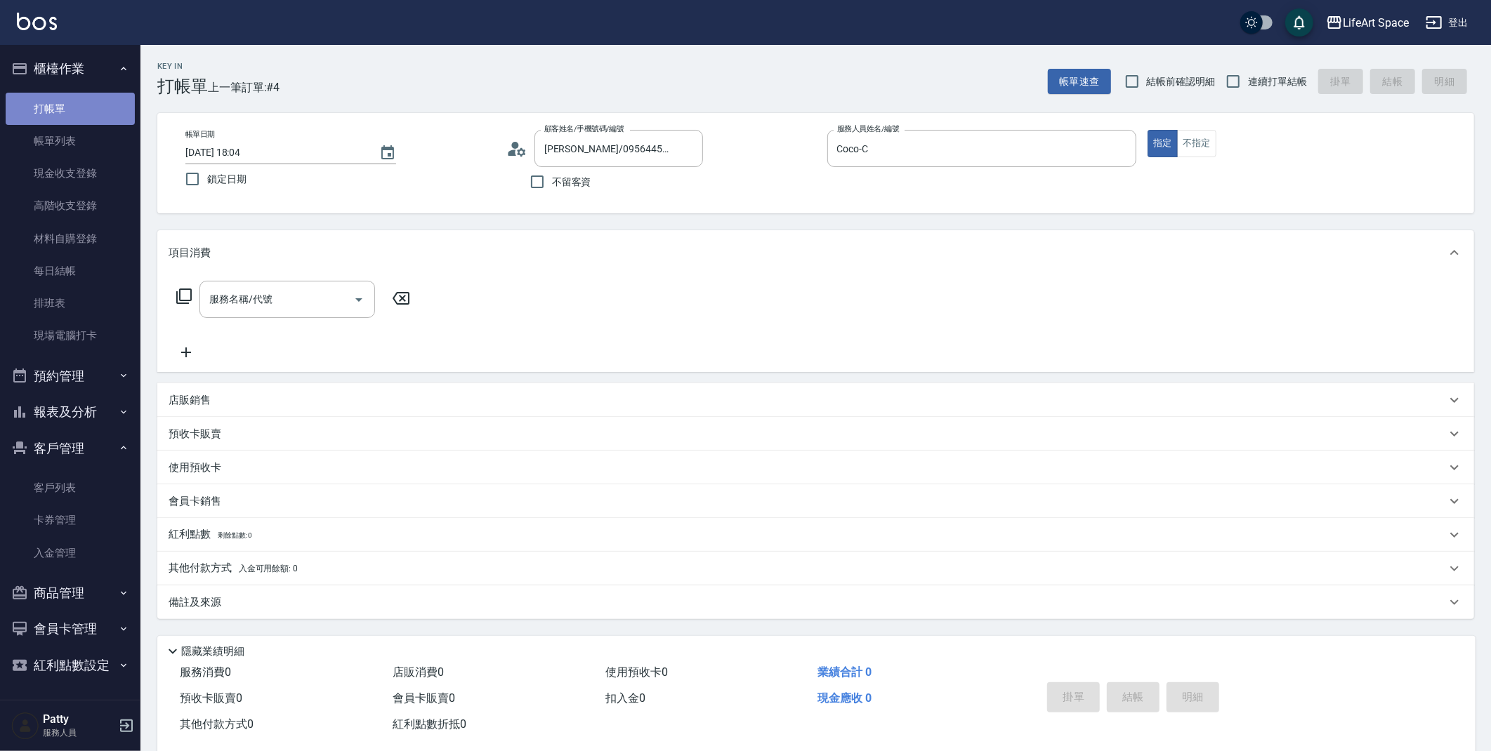
click at [50, 108] on link "打帳單" at bounding box center [70, 109] width 129 height 32
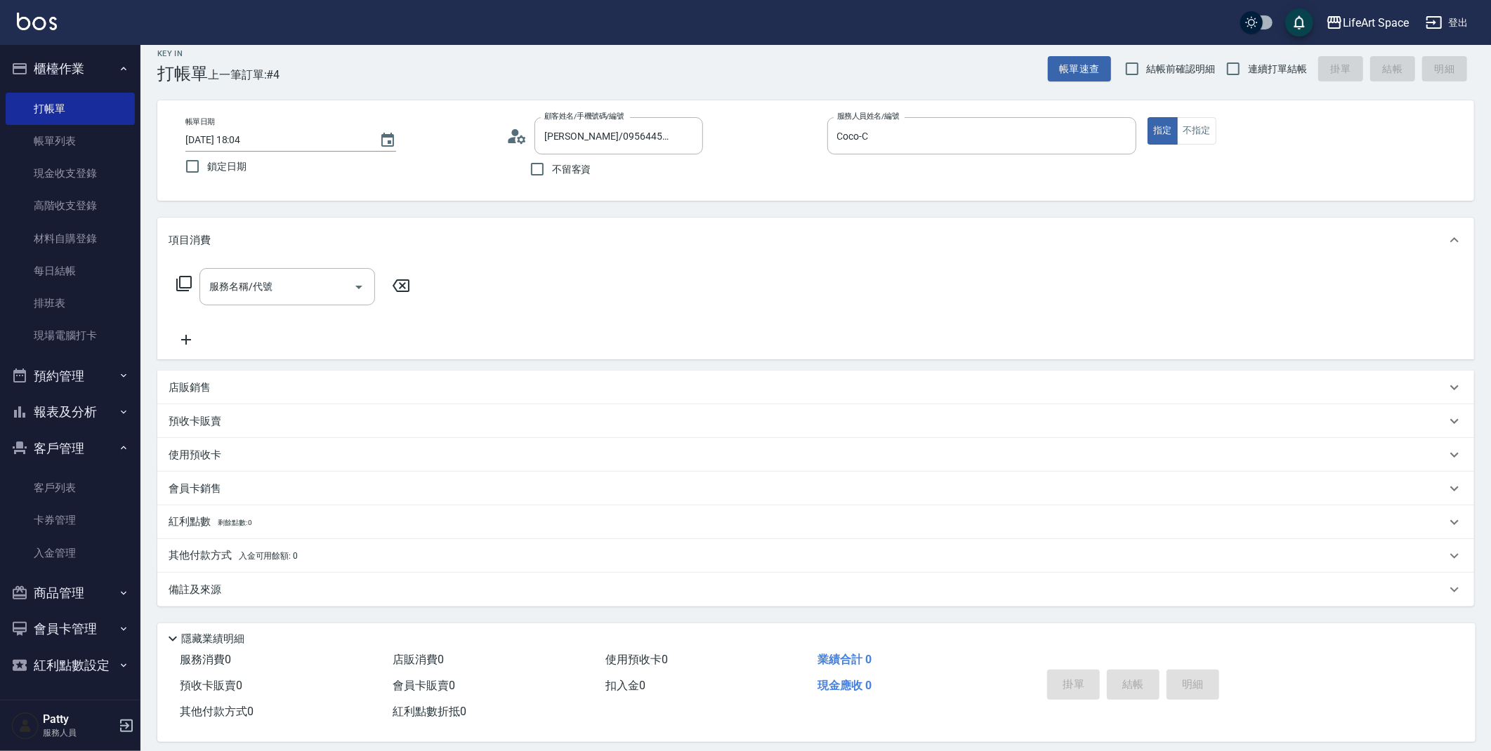
scroll to position [25, 0]
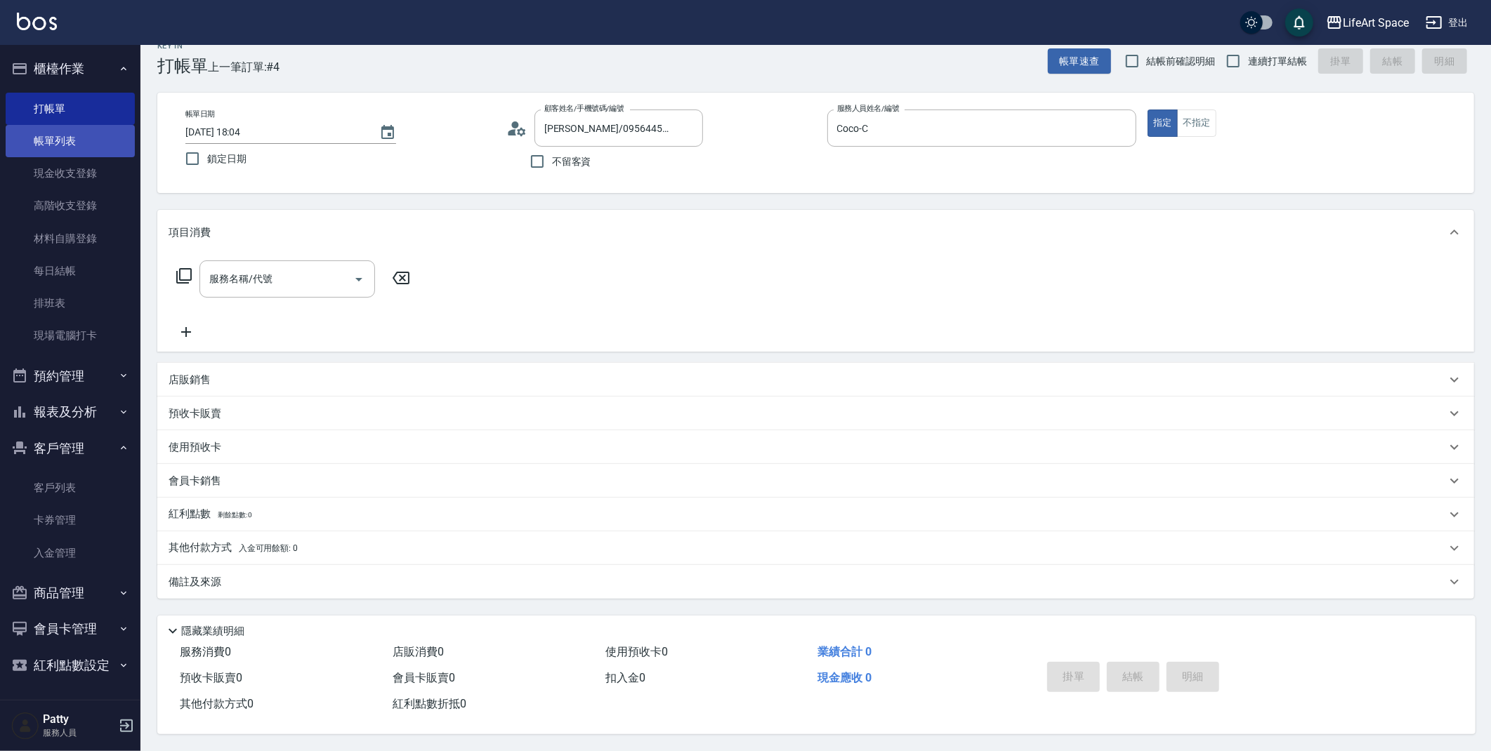
click at [38, 140] on link "帳單列表" at bounding box center [70, 141] width 129 height 32
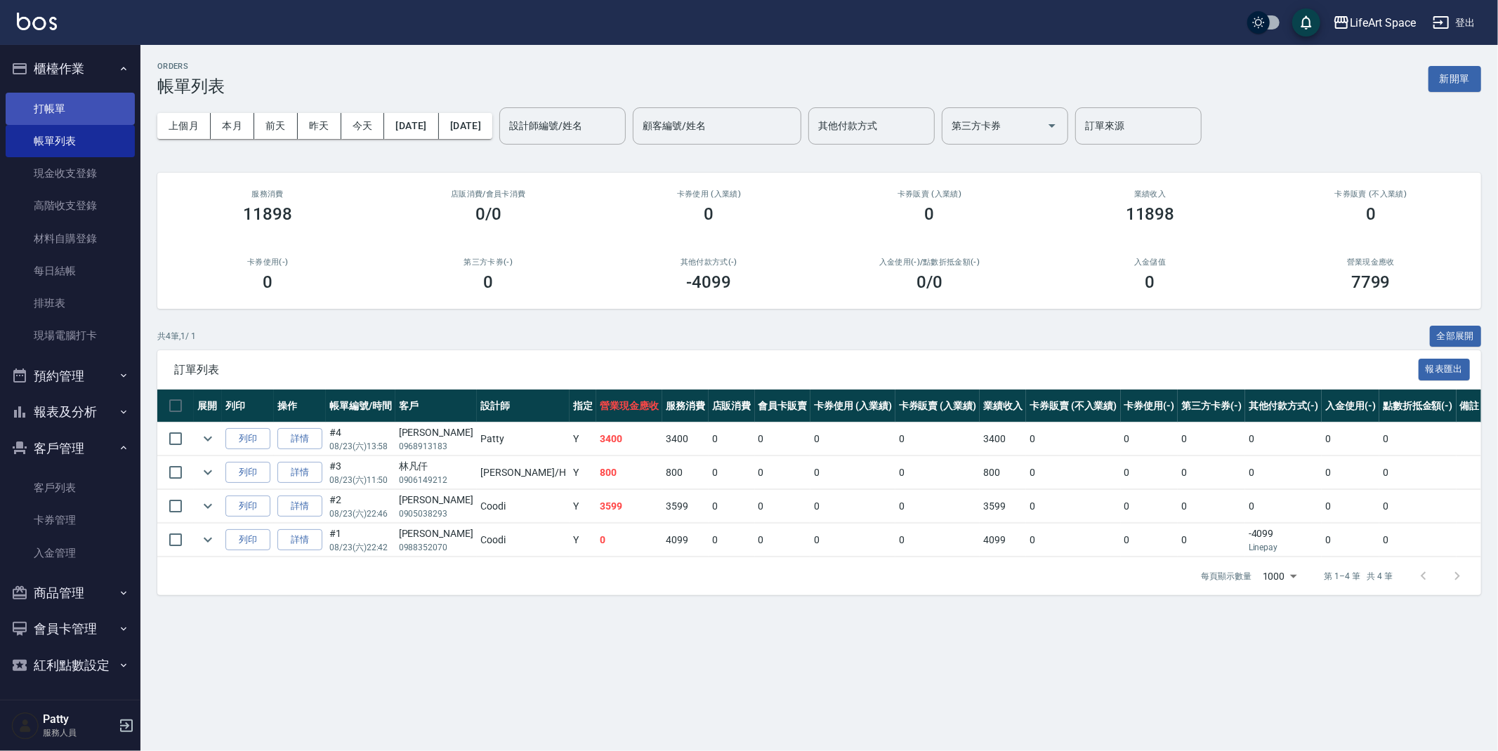
click at [73, 110] on link "打帳單" at bounding box center [70, 109] width 129 height 32
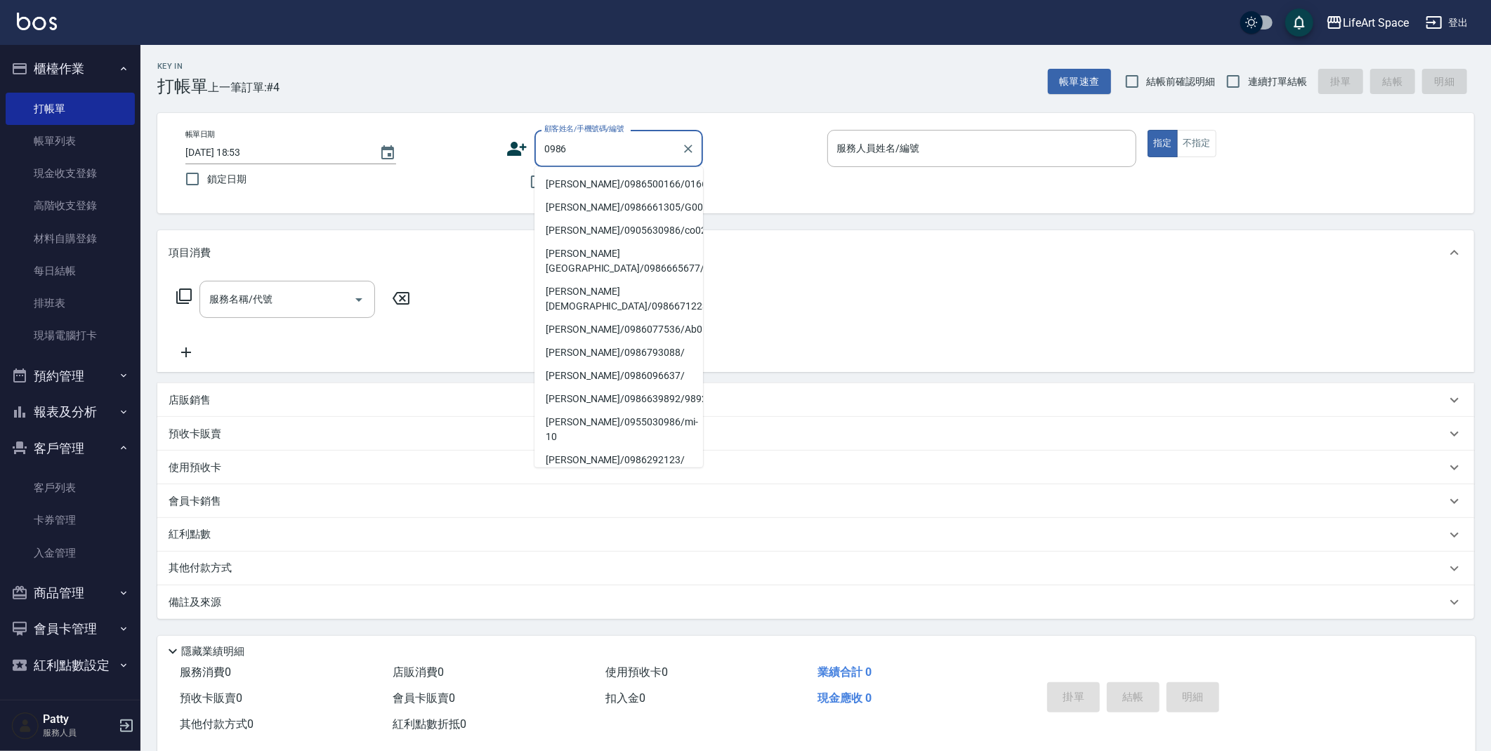
click at [643, 185] on li "[PERSON_NAME]/0986500166/0166ro" at bounding box center [618, 184] width 169 height 23
type input "[PERSON_NAME]/0986500166/0166ro"
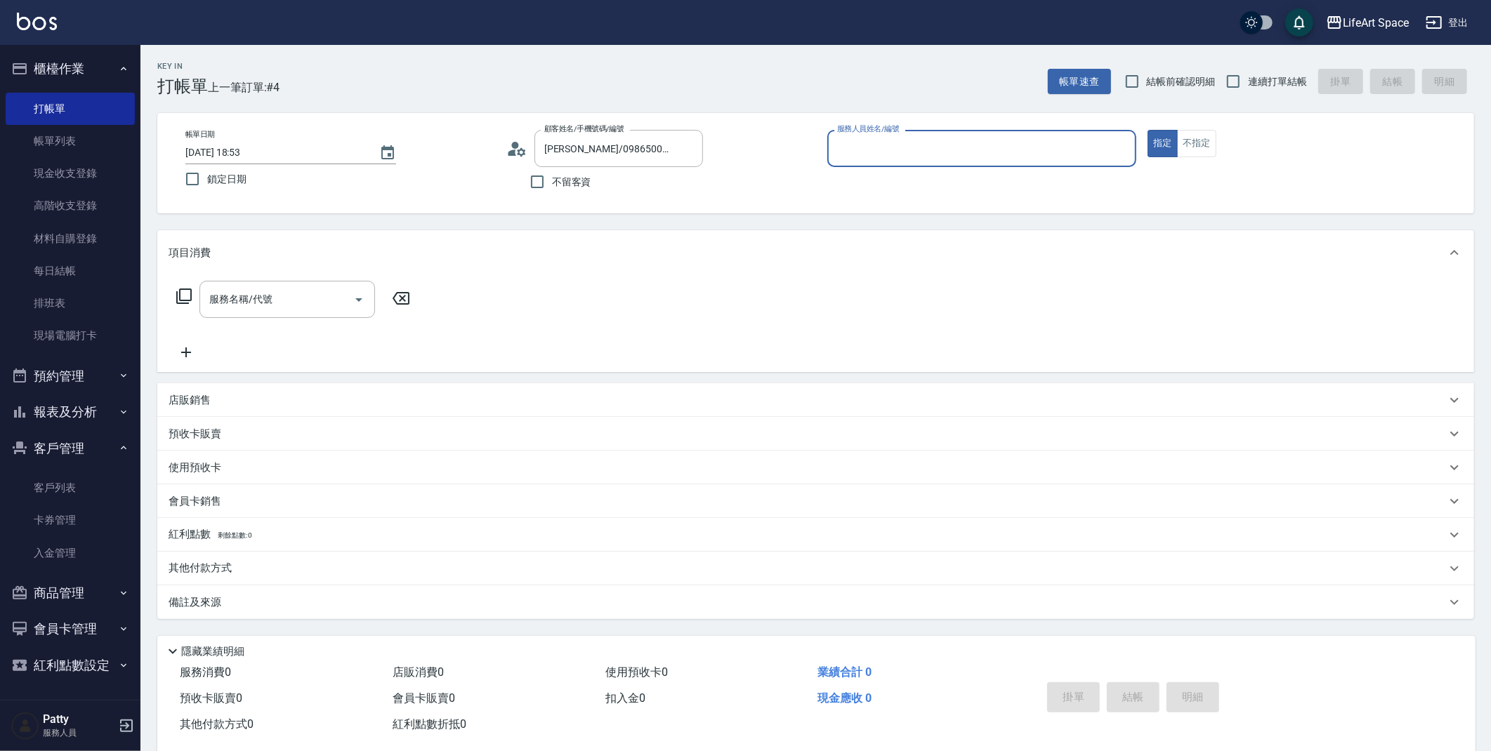
type input "Roi(無代號)"
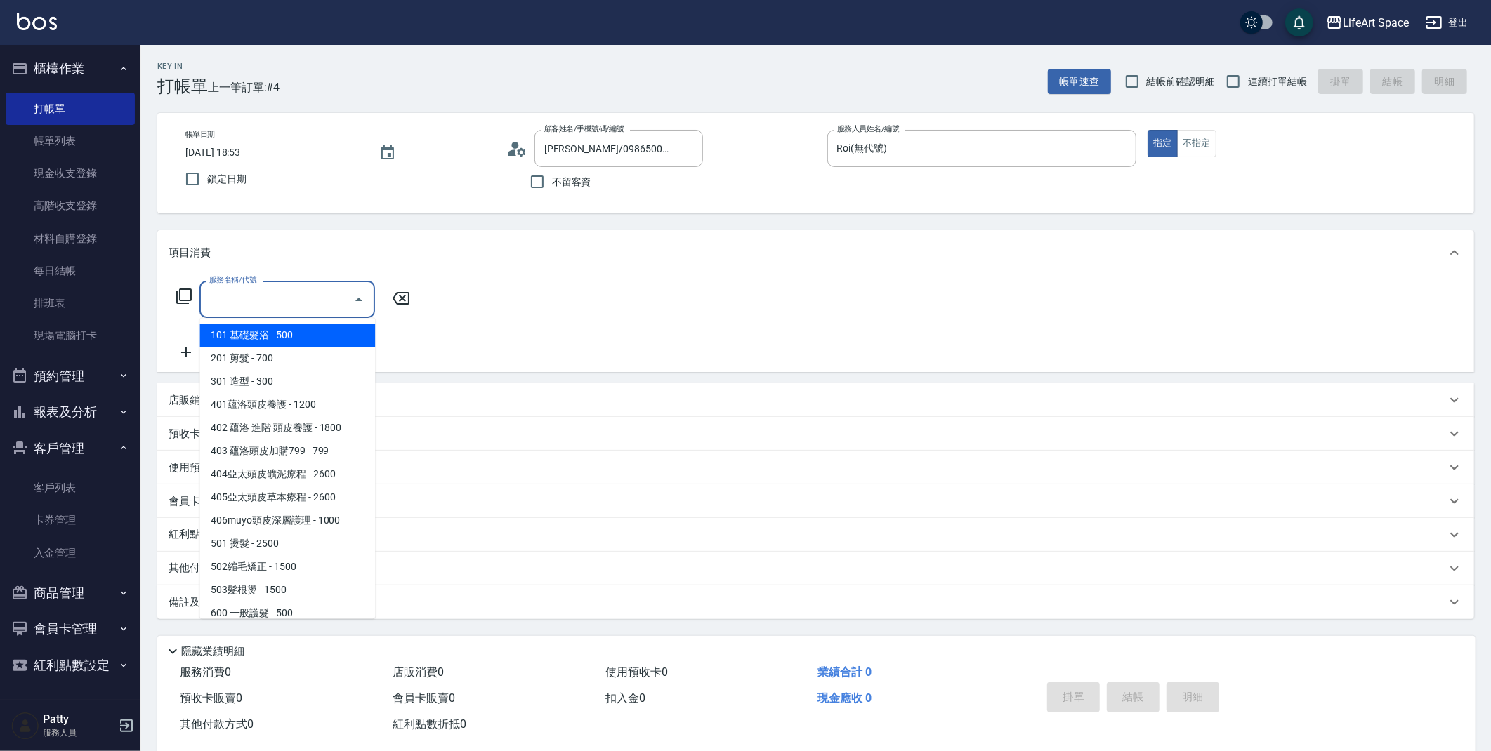
click at [260, 302] on input "服務名稱/代號" at bounding box center [277, 299] width 142 height 25
click at [272, 364] on span "201 剪髮 - 700" at bounding box center [287, 358] width 176 height 23
type input "201 剪髮(201)"
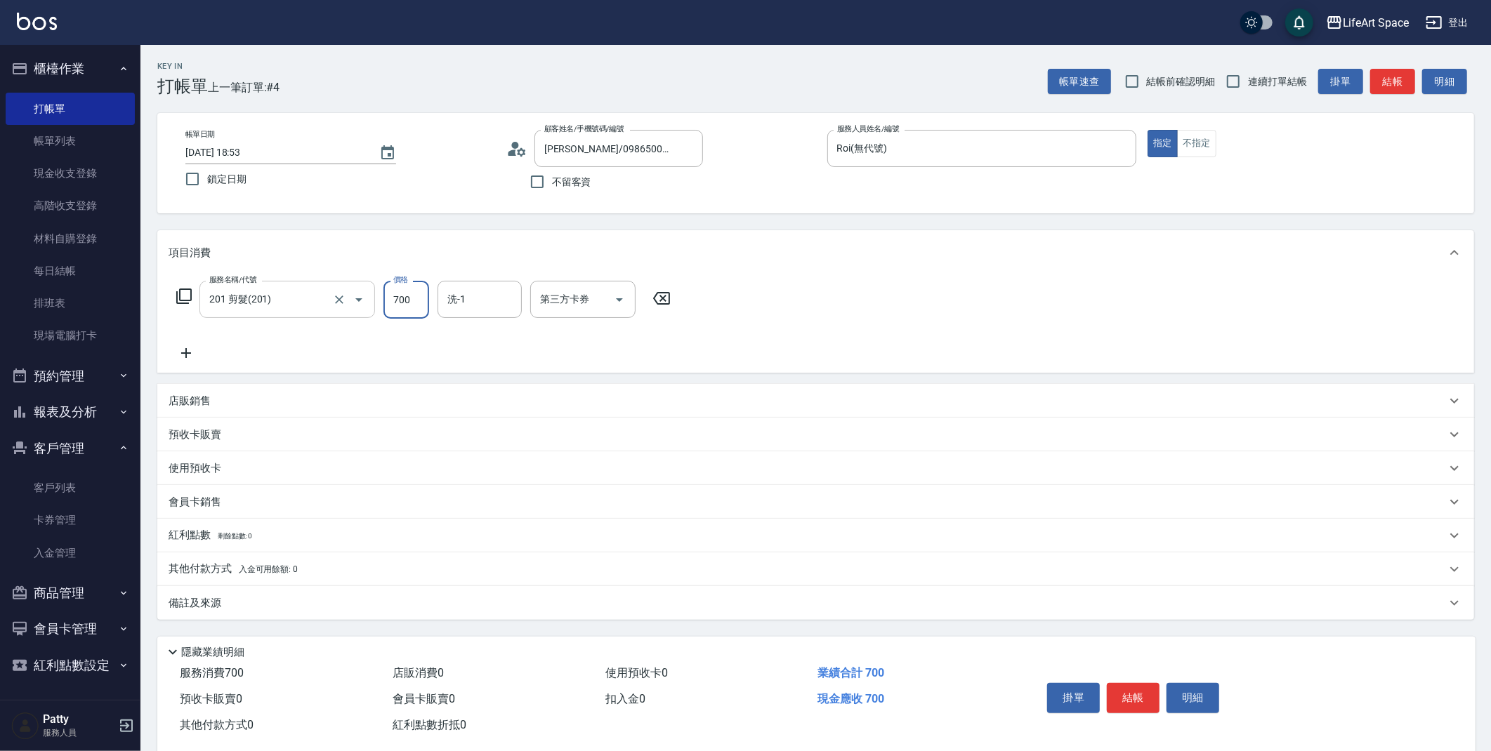
drag, startPoint x: 411, startPoint y: 304, endPoint x: 363, endPoint y: 302, distance: 48.5
click at [363, 302] on div "服務名稱/代號 201 剪髮(201) 服務名稱/代號 價格 700 價格 洗-1 洗-1 第三方卡券 第三方卡券" at bounding box center [424, 300] width 510 height 38
drag, startPoint x: 411, startPoint y: 299, endPoint x: 381, endPoint y: 302, distance: 30.3
click at [381, 302] on div "服務名稱/代號 201 剪髮(201) 服務名稱/代號 價格 700 價格 洗-1 洗-1 第三方卡券 第三方卡券" at bounding box center [424, 300] width 510 height 38
type input "1000"
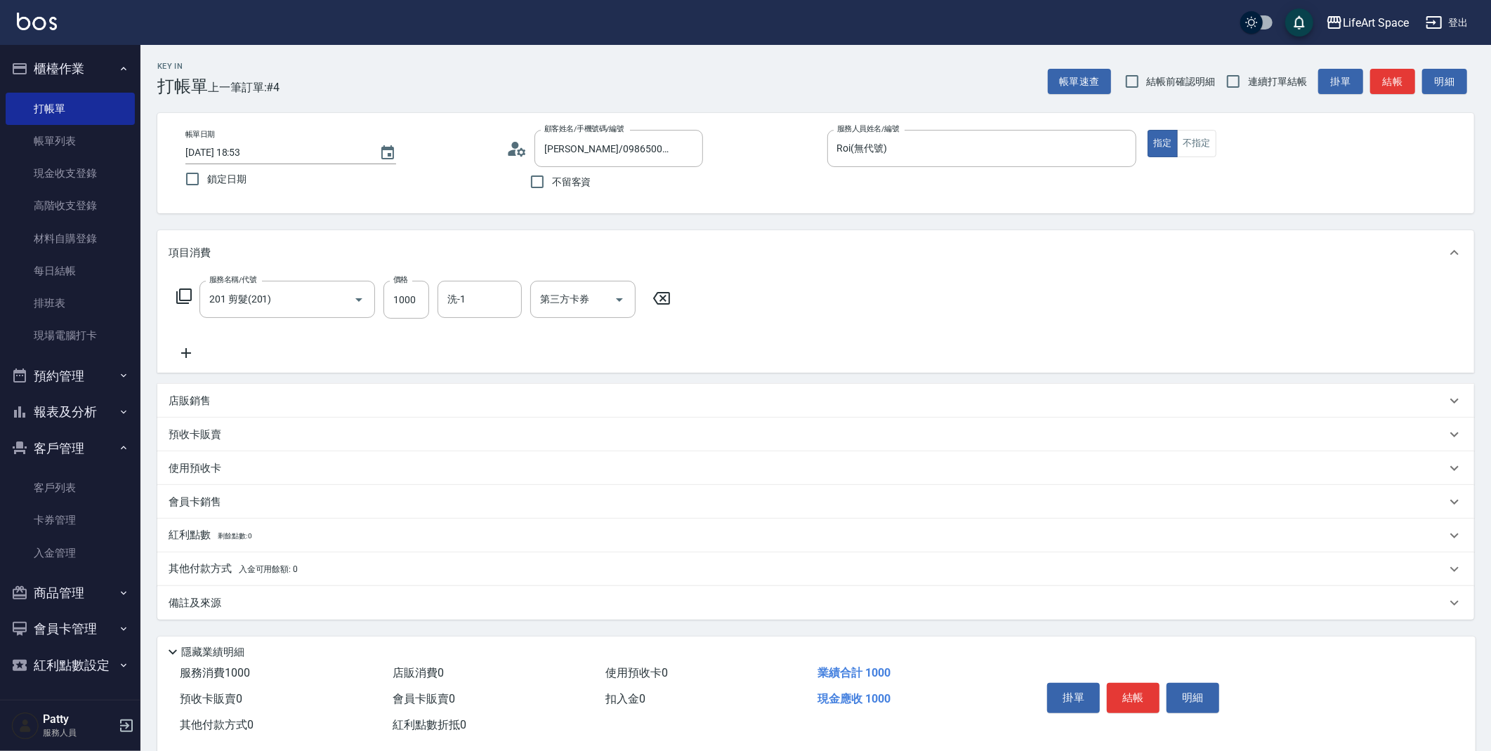
click at [463, 605] on div "備註及來源" at bounding box center [807, 603] width 1277 height 15
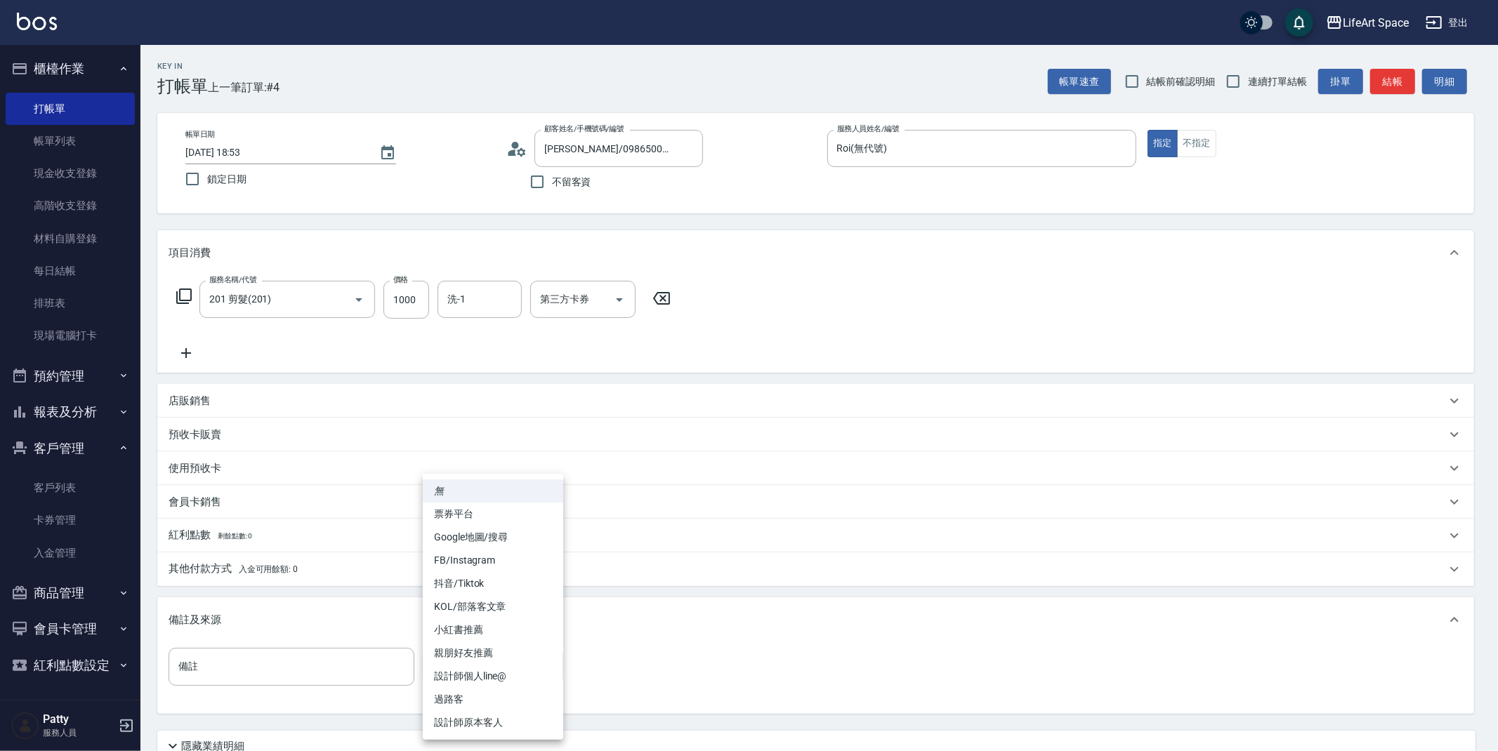
click at [471, 671] on body "LifeArt Space 登出 櫃檯作業 打帳單 帳單列表 現金收支登錄 高階收支登錄 材料自購登錄 每日結帳 排班表 現場電腦打卡 預約管理 預約管理 單…" at bounding box center [749, 433] width 1498 height 866
click at [505, 680] on li "設計師個人line@" at bounding box center [493, 676] width 140 height 23
type input "設計師個人line@"
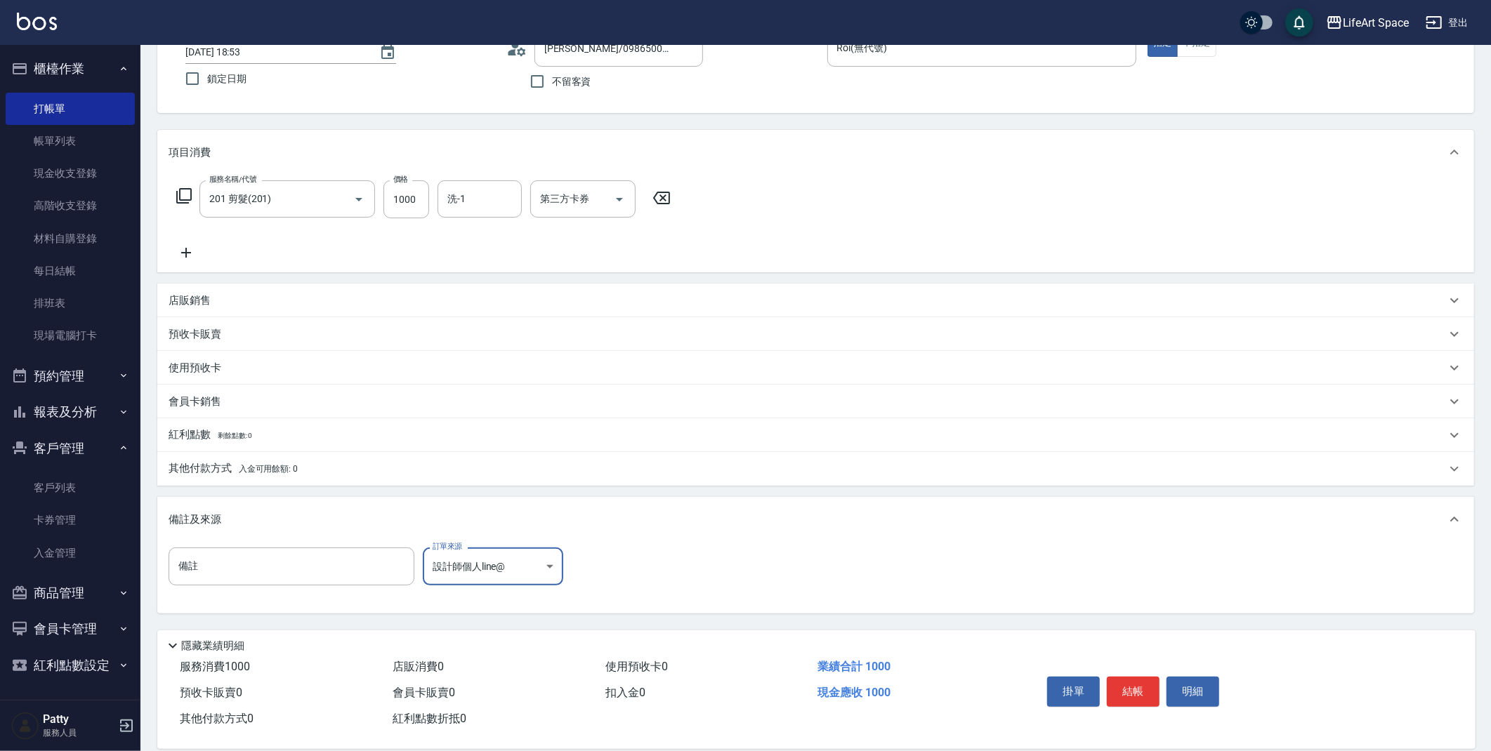
scroll to position [120, 0]
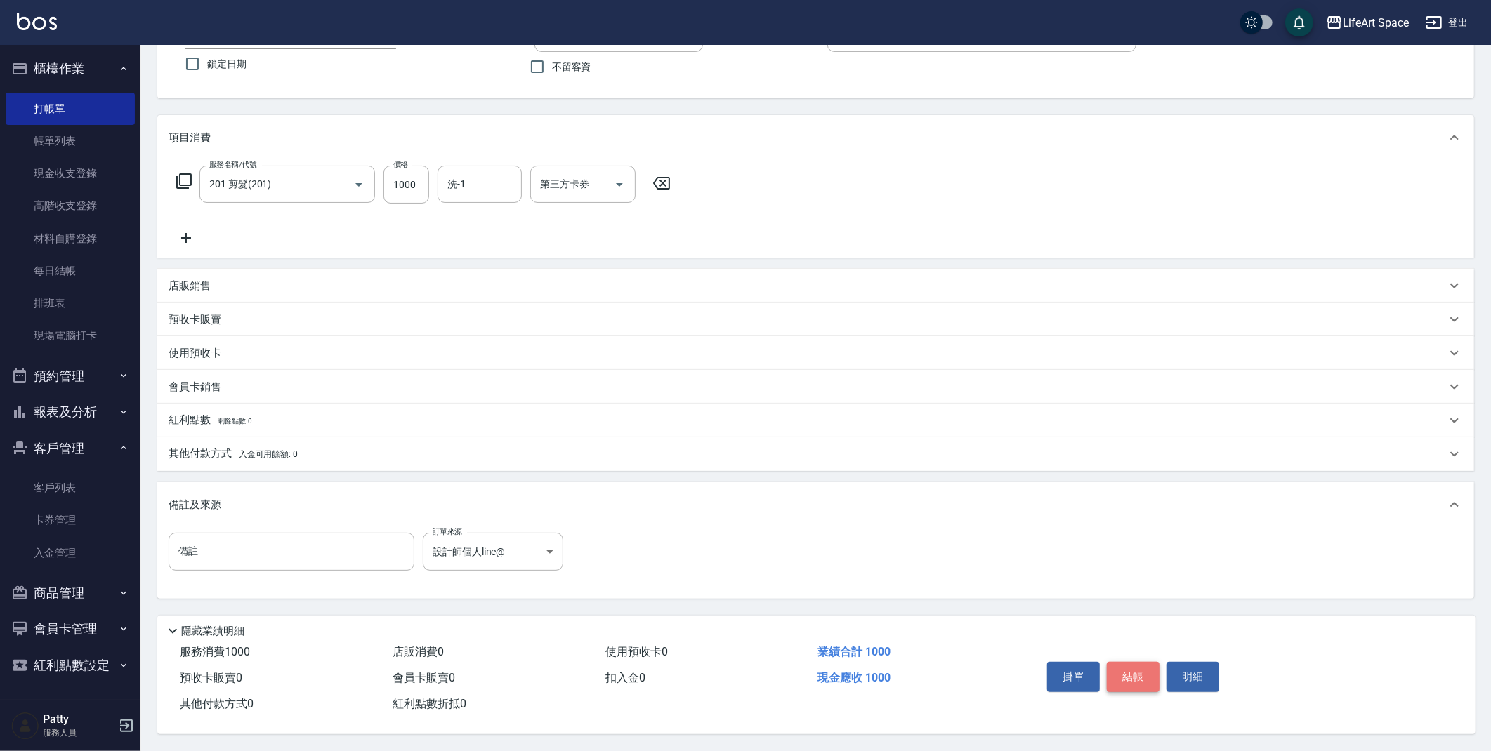
click at [1133, 675] on button "結帳" at bounding box center [1133, 676] width 53 height 29
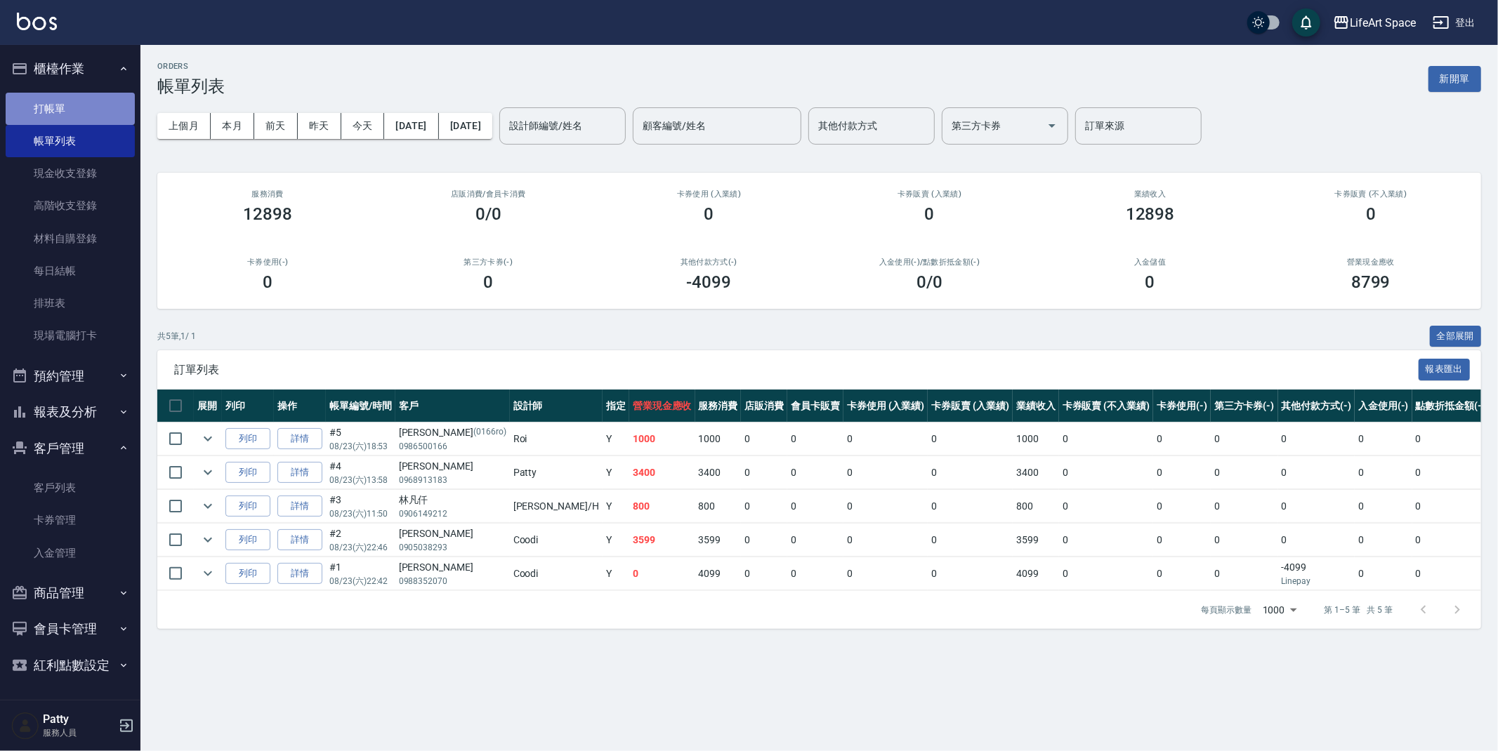
click at [70, 108] on link "打帳單" at bounding box center [70, 109] width 129 height 32
